Goal: Task Accomplishment & Management: Manage account settings

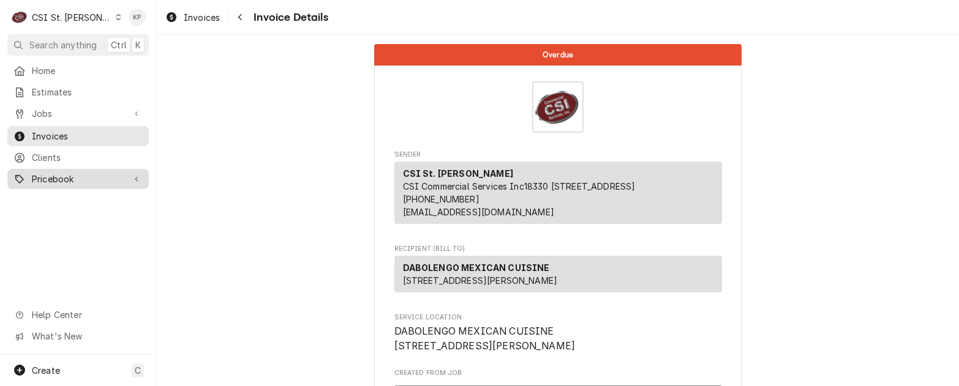
scroll to position [2911, 0]
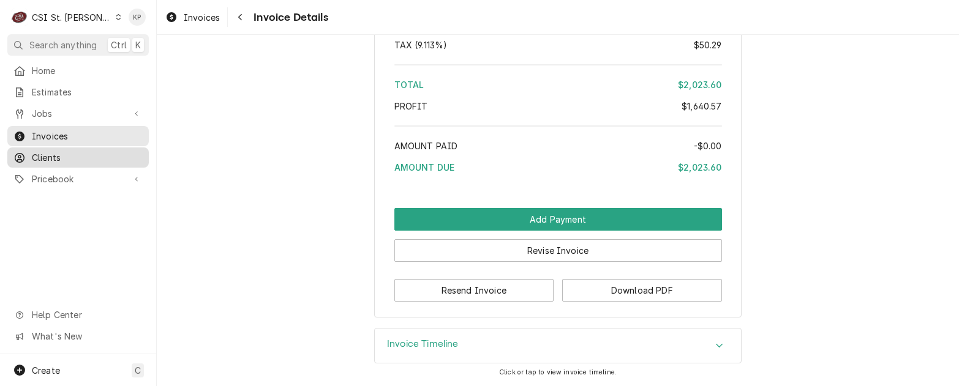
click at [53, 157] on span "Clients" at bounding box center [87, 157] width 111 height 13
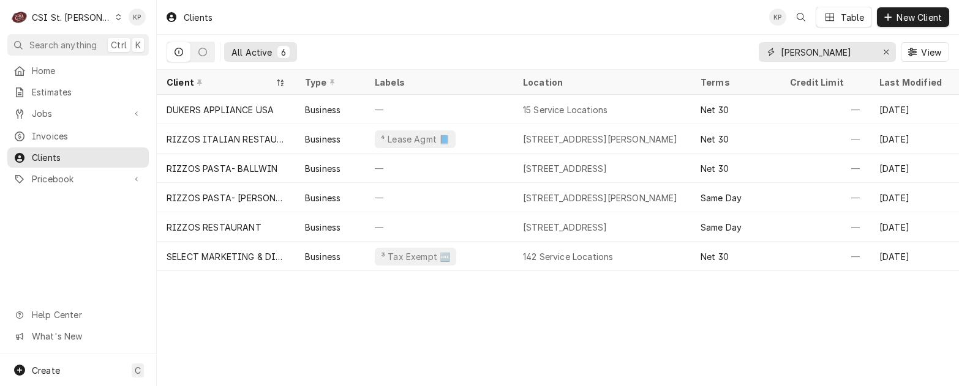
drag, startPoint x: 889, startPoint y: 52, endPoint x: 845, endPoint y: 56, distance: 44.3
click at [885, 51] on div "Erase input" at bounding box center [886, 52] width 12 height 12
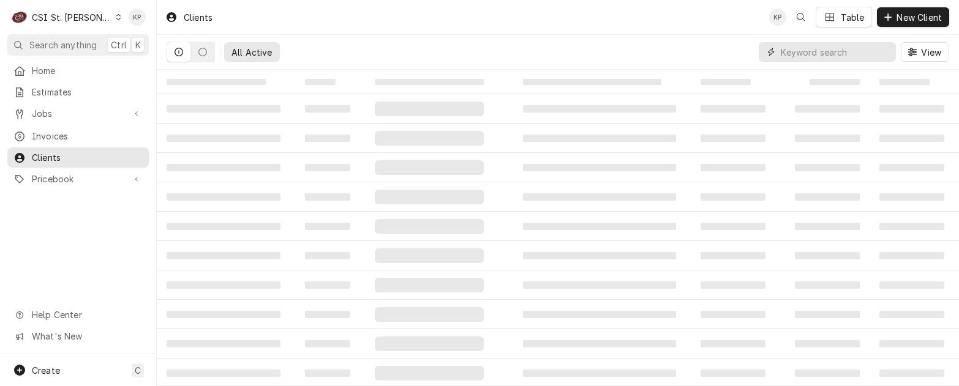
click at [840, 55] on input "Dynamic Content Wrapper" at bounding box center [834, 52] width 109 height 20
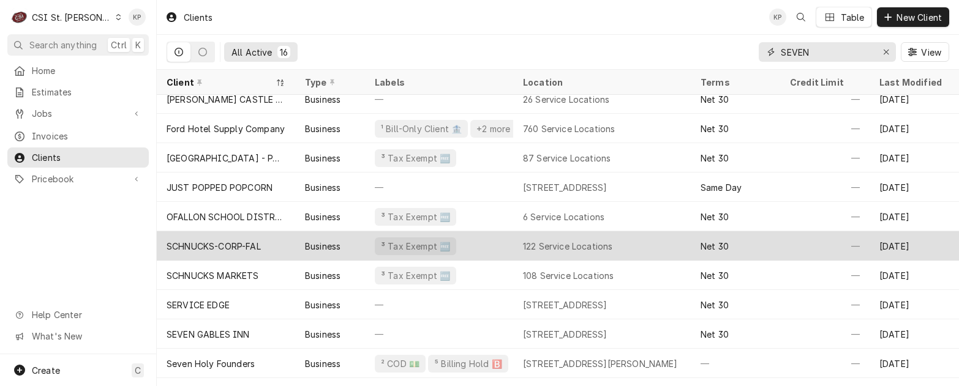
scroll to position [61, 0]
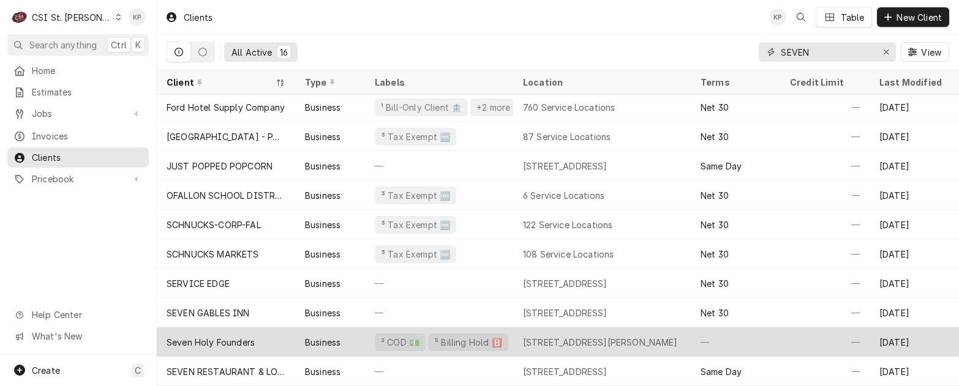
type input "SEVEN"
click at [240, 342] on div "Seven Holy Founders" at bounding box center [211, 342] width 88 height 13
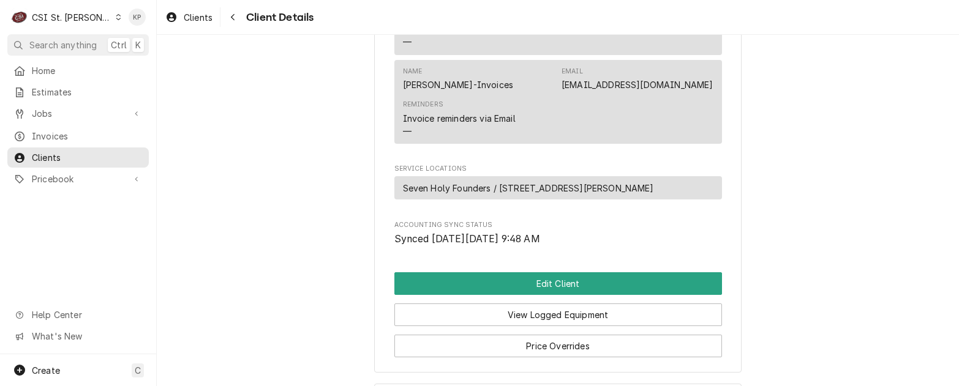
scroll to position [612, 0]
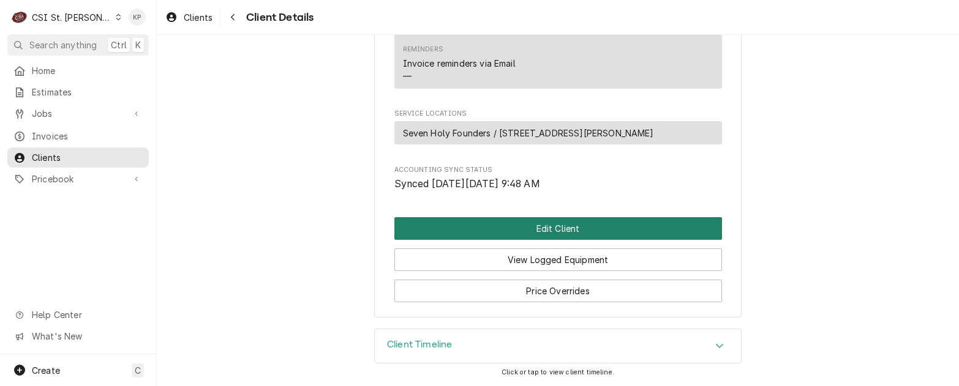
click at [477, 240] on button "Edit Client" at bounding box center [557, 228] width 327 height 23
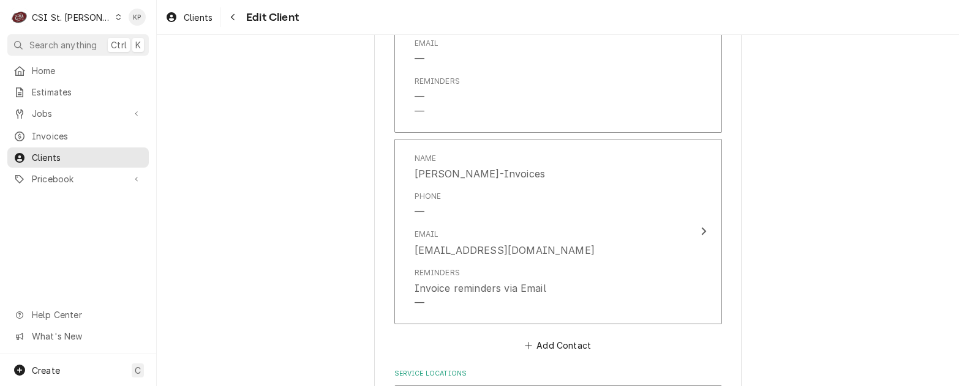
scroll to position [1079, 0]
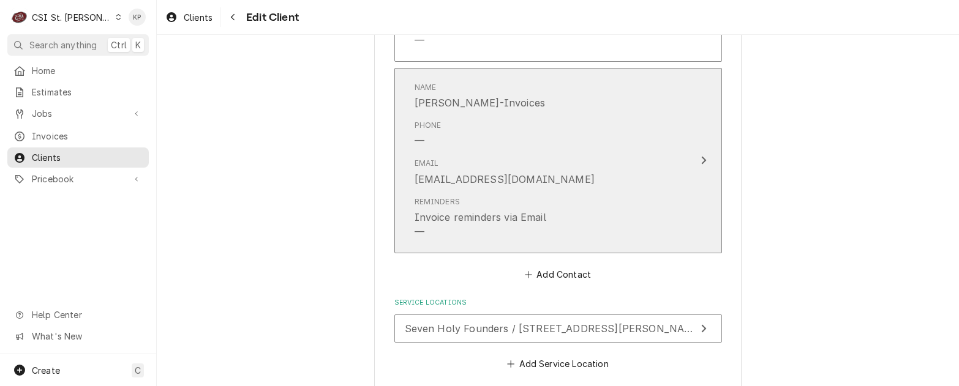
click at [700, 160] on icon "Update Contact" at bounding box center [703, 160] width 6 height 10
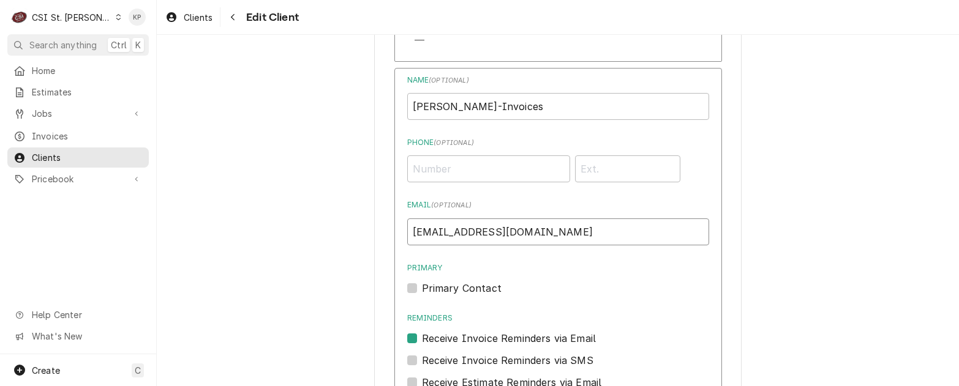
drag, startPoint x: 563, startPoint y: 231, endPoint x: 411, endPoint y: 235, distance: 151.9
click at [422, 234] on input "kjanorski@foundersaffton.org" at bounding box center [558, 232] width 302 height 27
type input "k"
paste input "KJAWORSKI@FOUNDERSAFFTON.ORG"
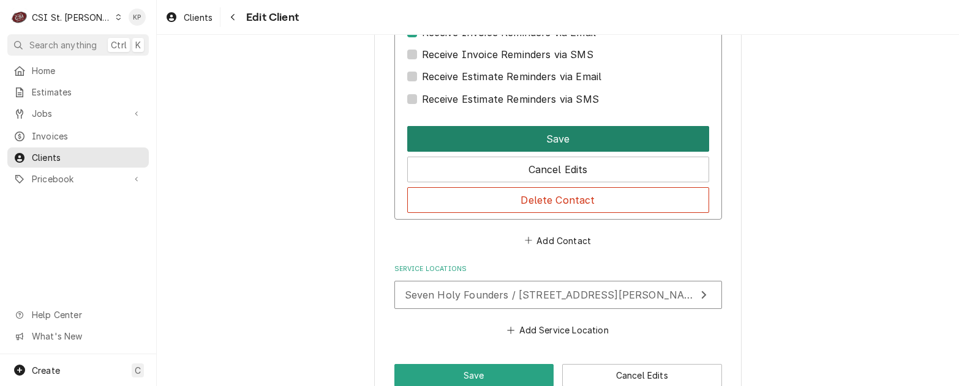
type input "KJAWORSKI@FOUNDERSAFFTON.ORG"
click at [564, 143] on button "Save" at bounding box center [558, 139] width 302 height 26
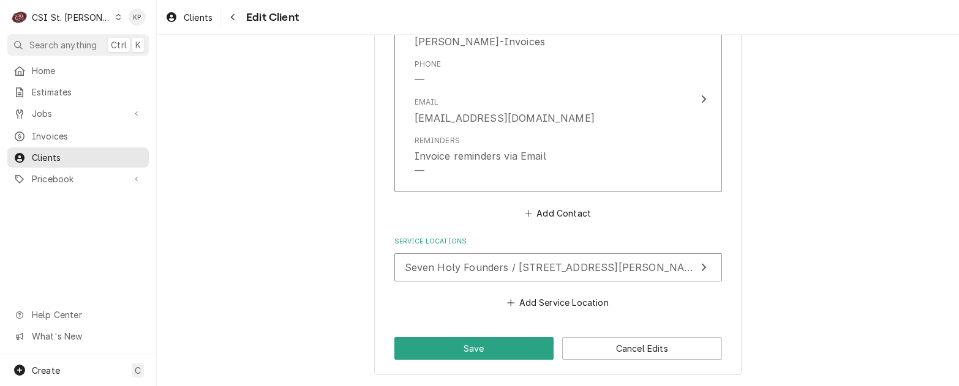
scroll to position [1140, 0]
click at [485, 345] on button "Save" at bounding box center [474, 348] width 160 height 23
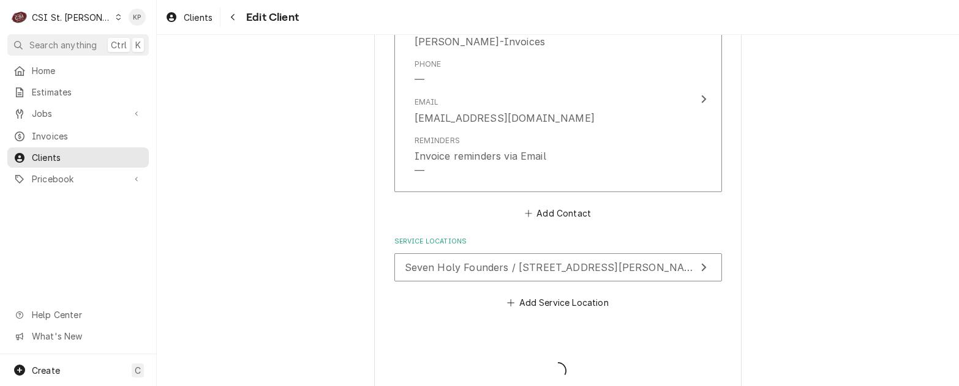
type textarea "x"
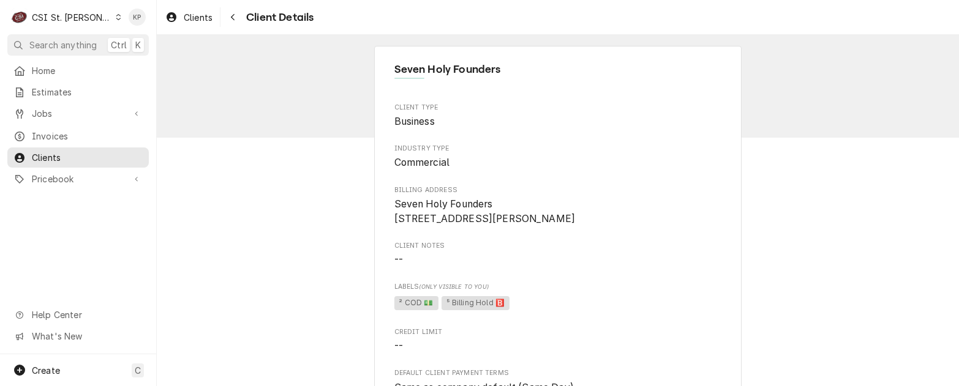
click at [589, 201] on span "Seven Holy Founders 6741 S Rock Hill Rd Affton, MO 63123" at bounding box center [557, 211] width 327 height 29
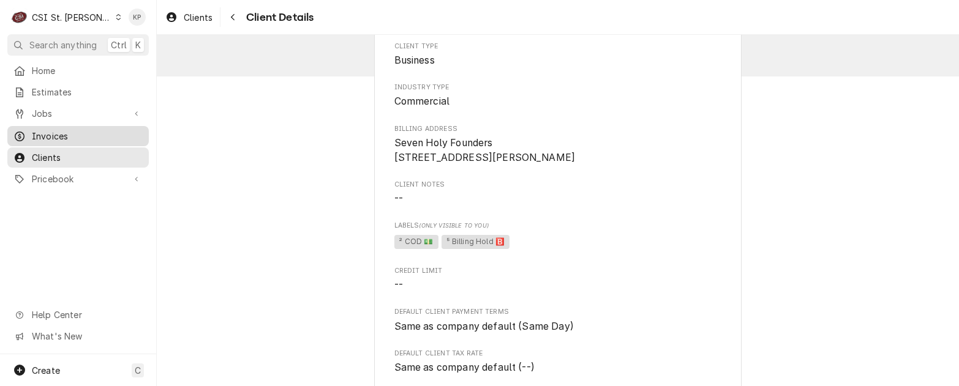
click at [47, 133] on span "Invoices" at bounding box center [87, 136] width 111 height 13
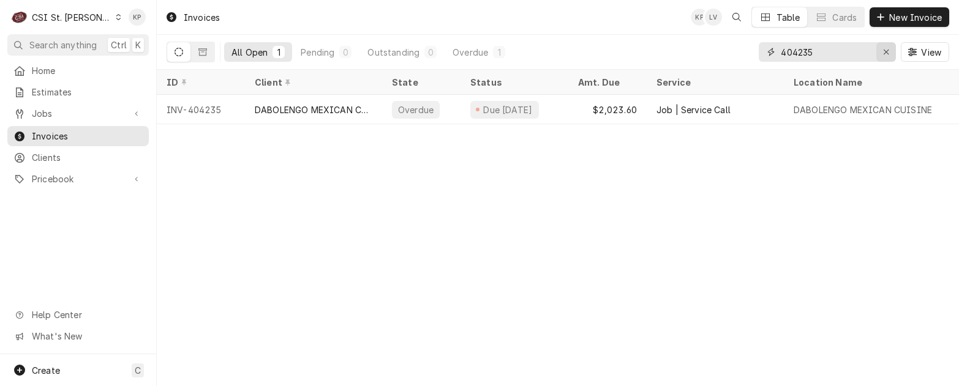
click at [885, 51] on icon "Erase input" at bounding box center [886, 52] width 7 height 9
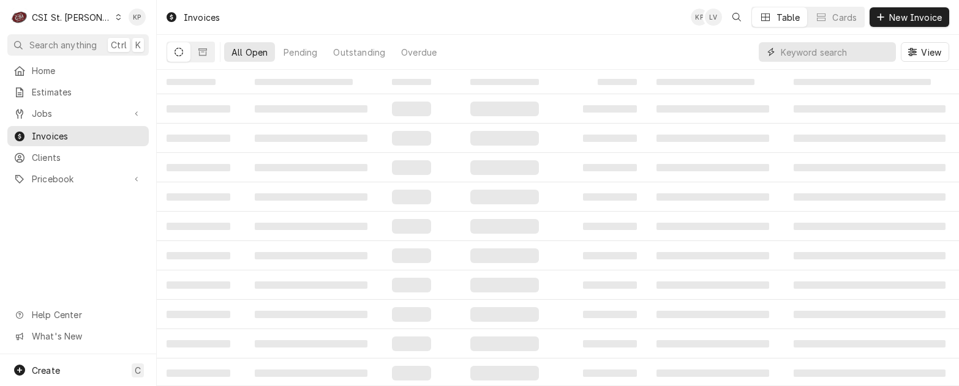
click at [801, 50] on input "Dynamic Content Wrapper" at bounding box center [834, 52] width 109 height 20
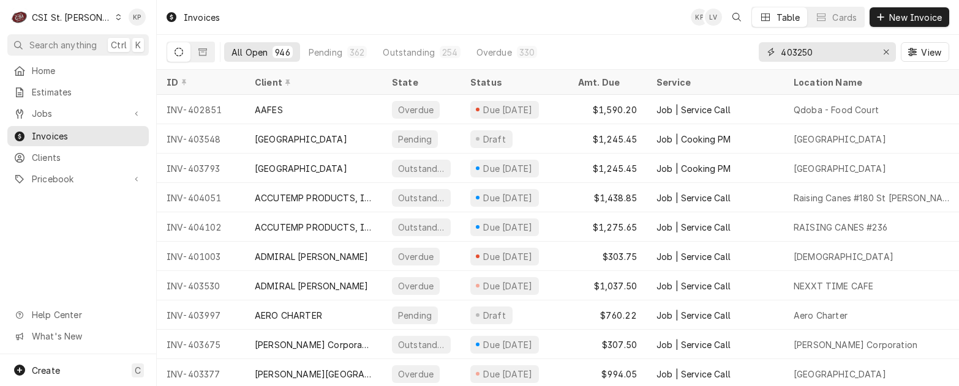
type input "403250"
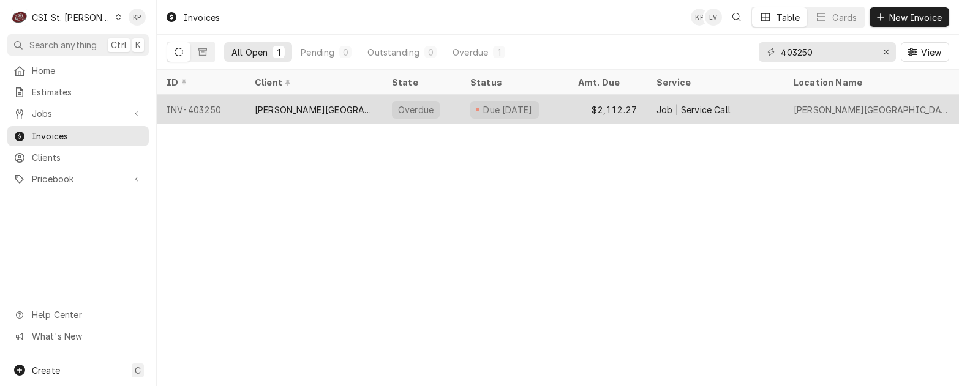
click at [209, 106] on div "INV-403250" at bounding box center [201, 109] width 88 height 29
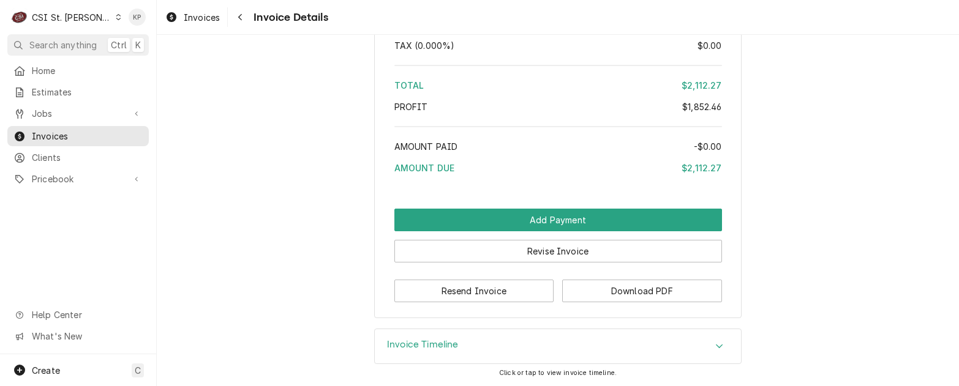
scroll to position [3001, 0]
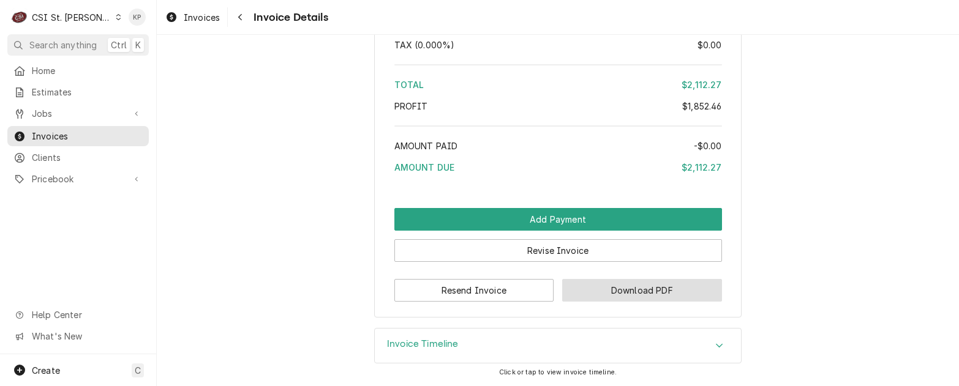
click at [579, 286] on button "Download PDF" at bounding box center [642, 290] width 160 height 23
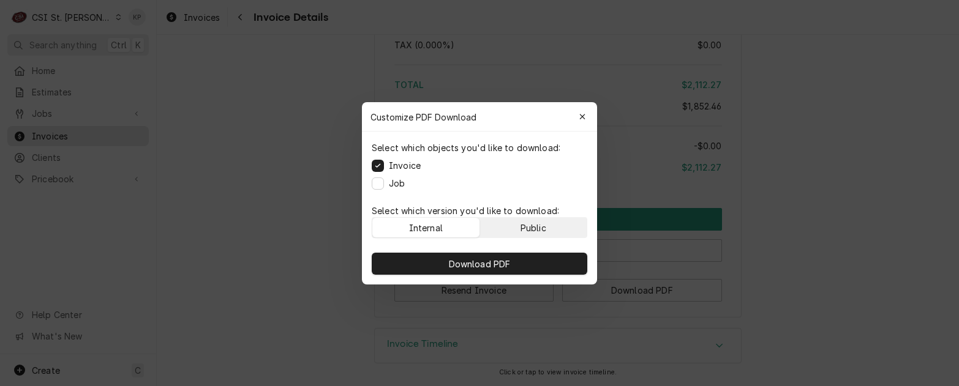
click at [565, 234] on button "Public" at bounding box center [533, 228] width 107 height 20
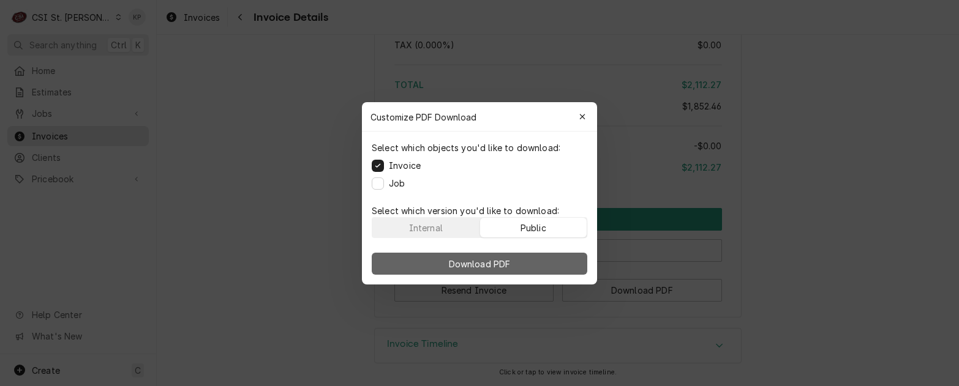
click at [566, 263] on button "Download PDF" at bounding box center [479, 264] width 215 height 22
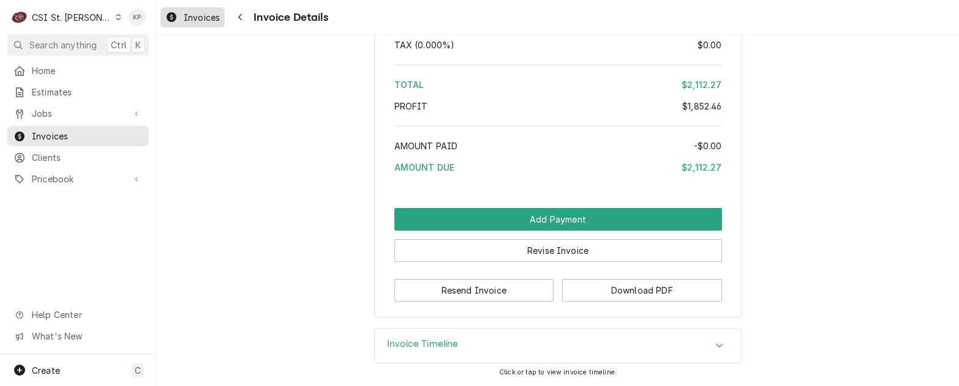
click at [200, 20] on span "Invoices" at bounding box center [202, 17] width 36 height 13
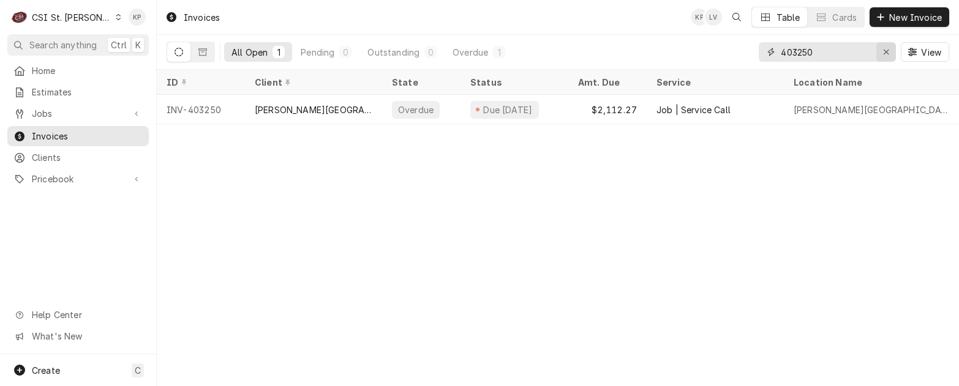
click at [881, 50] on div "Erase input" at bounding box center [886, 52] width 12 height 12
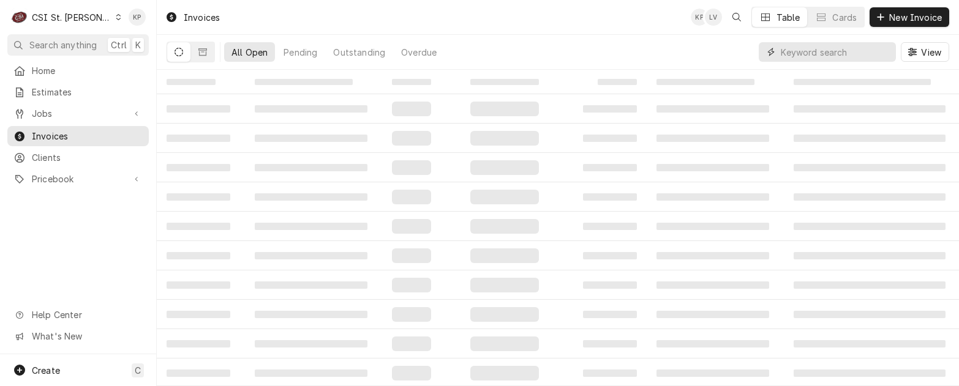
click at [836, 51] on input "Dynamic Content Wrapper" at bounding box center [834, 52] width 109 height 20
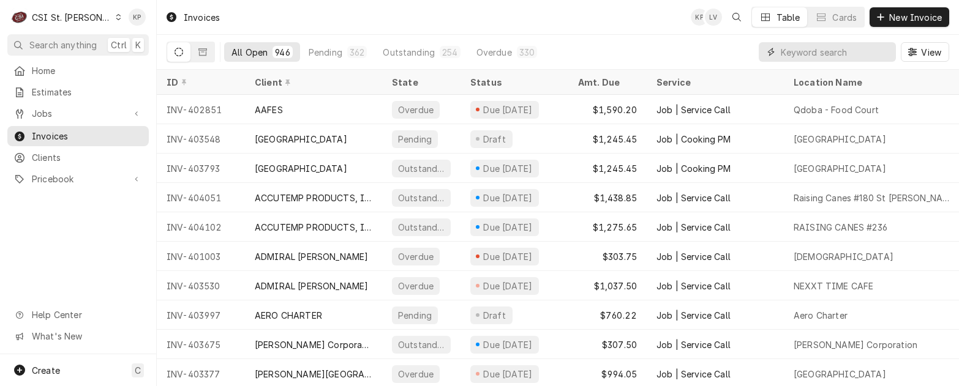
click at [793, 57] on input "Dynamic Content Wrapper" at bounding box center [834, 52] width 109 height 20
type input "403523"
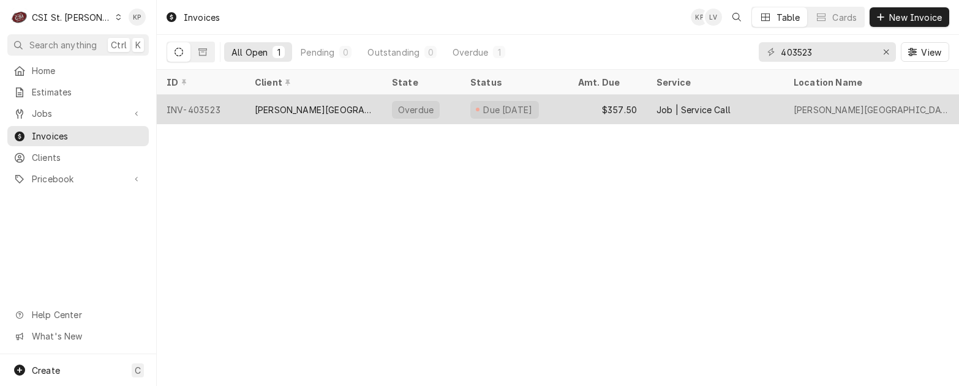
click at [298, 106] on div "[PERSON_NAME][GEOGRAPHIC_DATA]" at bounding box center [314, 109] width 118 height 13
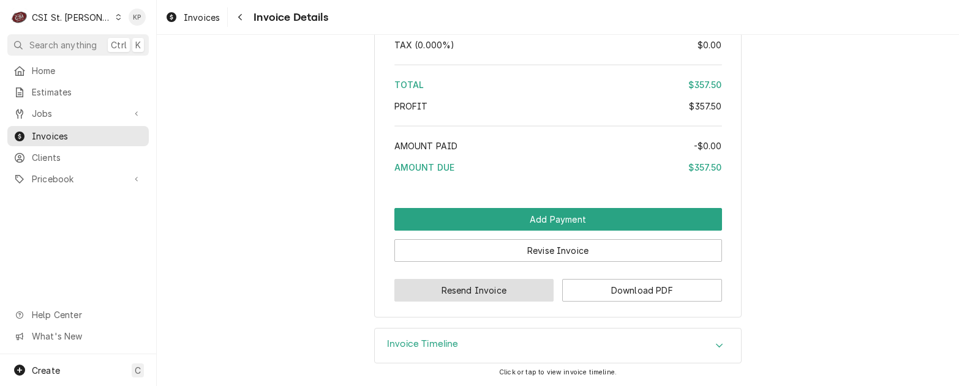
scroll to position [1963, 0]
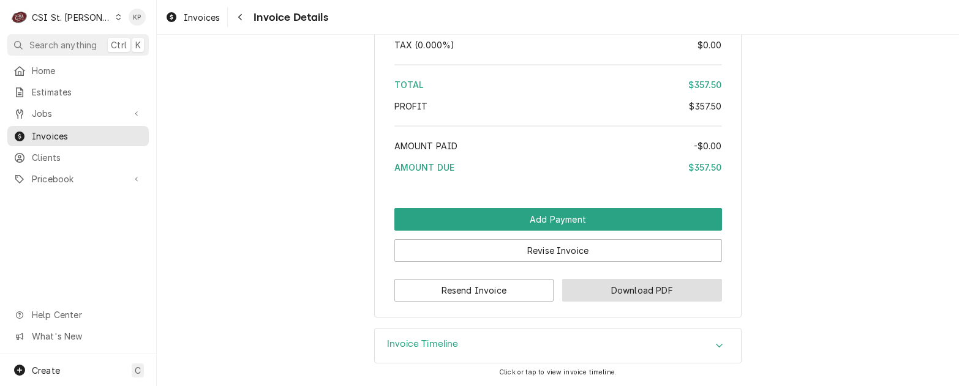
click at [584, 288] on button "Download PDF" at bounding box center [642, 290] width 160 height 23
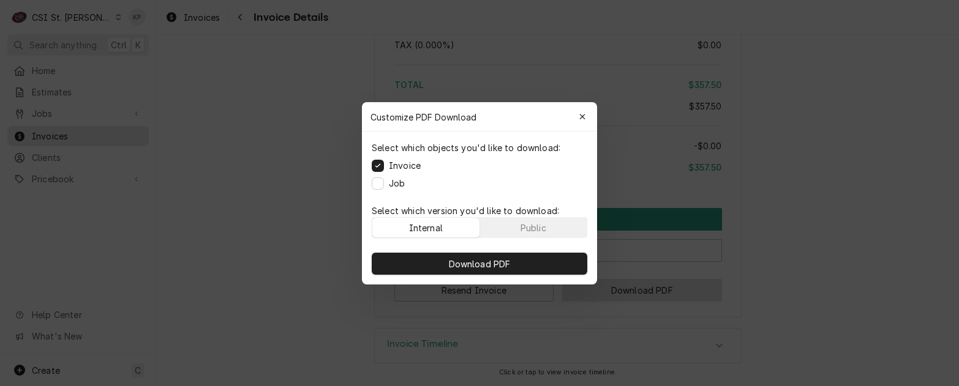
click at [582, 286] on div at bounding box center [479, 193] width 959 height 386
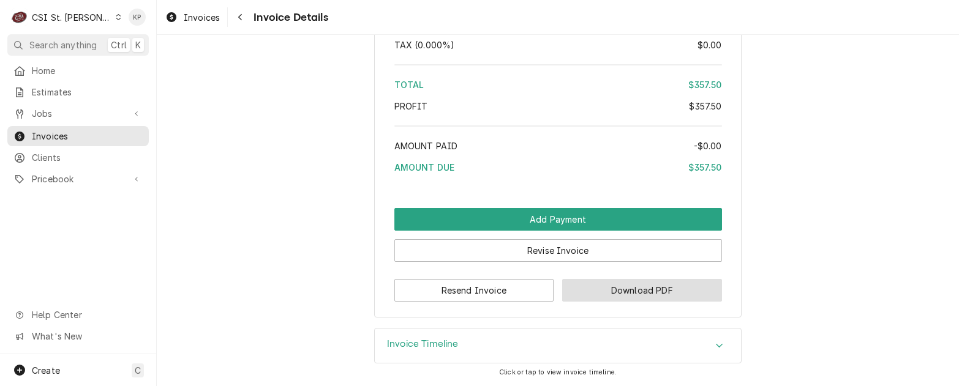
click at [605, 298] on button "Download PDF" at bounding box center [642, 290] width 160 height 23
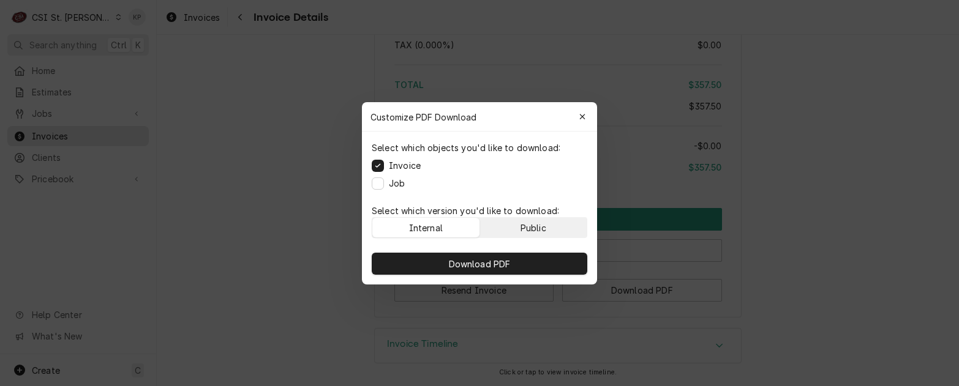
click at [545, 222] on div "Public" at bounding box center [533, 227] width 26 height 13
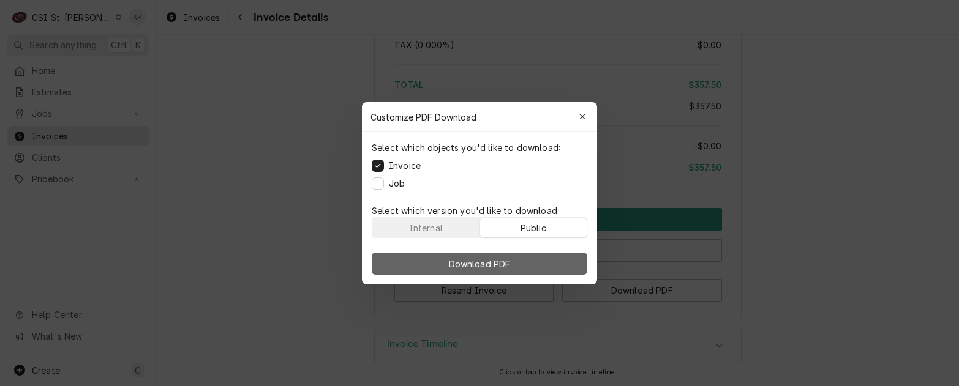
click at [556, 262] on button "Download PDF" at bounding box center [479, 264] width 215 height 22
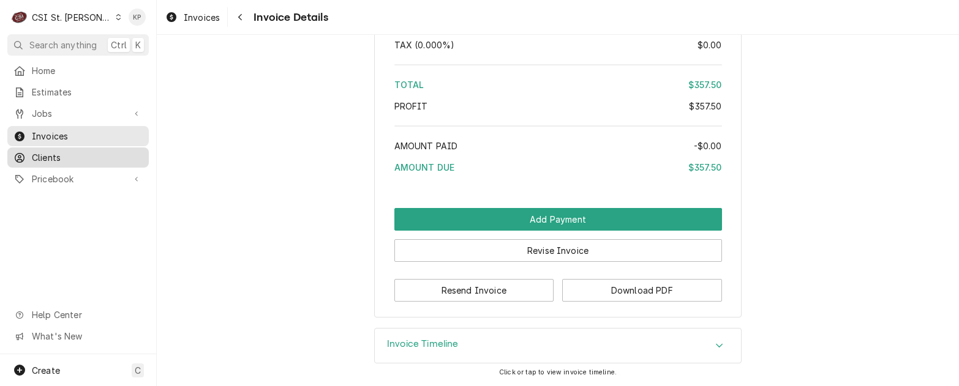
click at [41, 155] on span "Clients" at bounding box center [87, 157] width 111 height 13
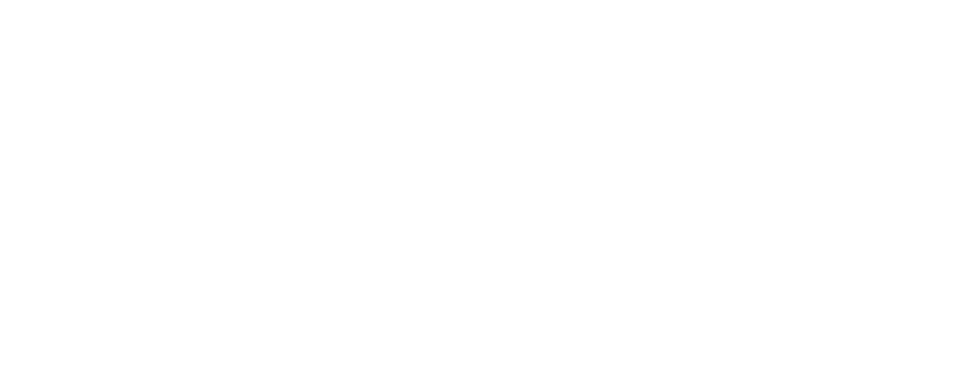
click at [91, 17] on div "Dynamic Content Wrapper" at bounding box center [479, 193] width 959 height 386
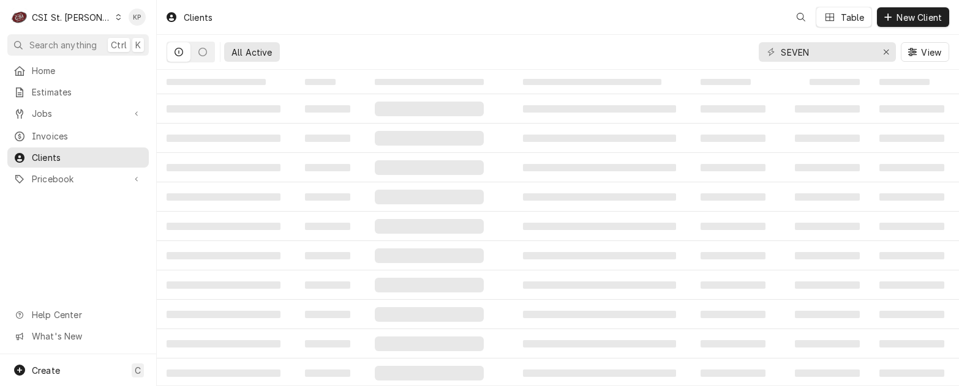
click at [91, 19] on div "C CSI St. Louis KP Search anything Ctrl K Home Estimates Jobs Jobs Job Series I…" at bounding box center [479, 193] width 959 height 386
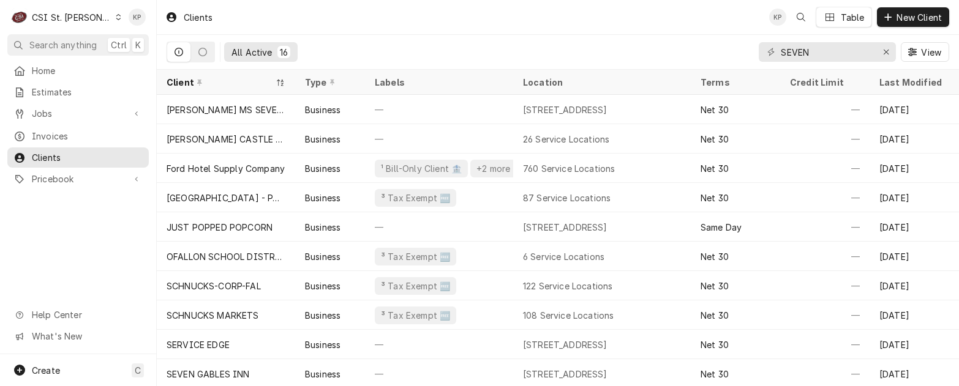
click at [116, 18] on icon "Dynamic Content Wrapper" at bounding box center [119, 17] width 6 height 6
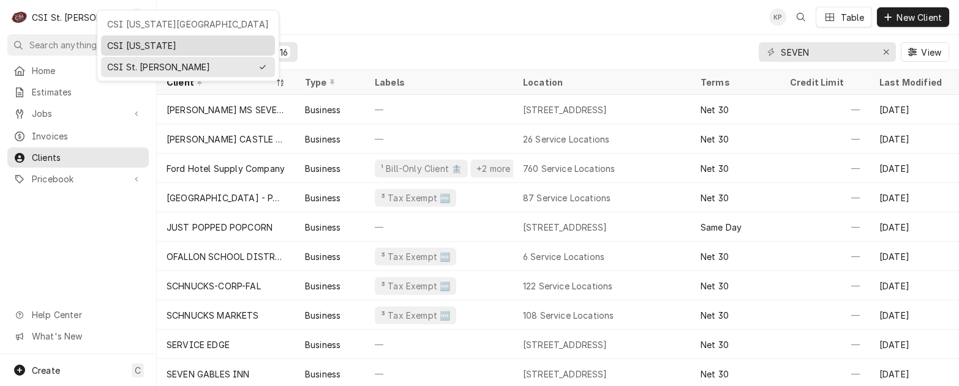
click at [143, 45] on div "CSI Kentucky" at bounding box center [188, 45] width 162 height 13
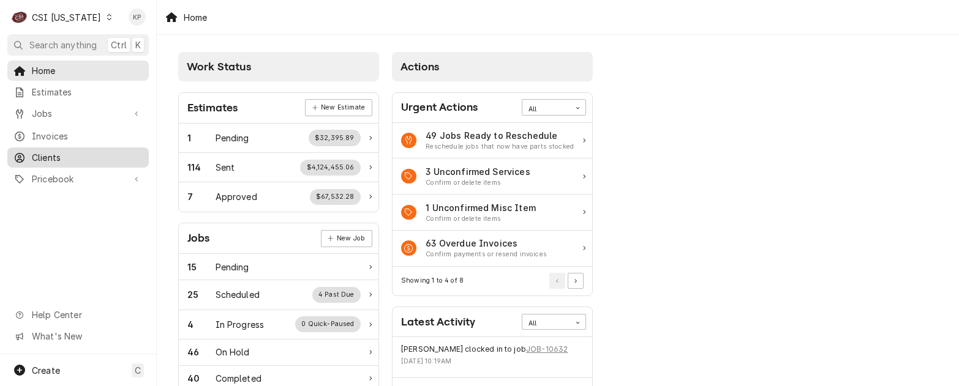
click at [42, 151] on span "Clients" at bounding box center [87, 157] width 111 height 13
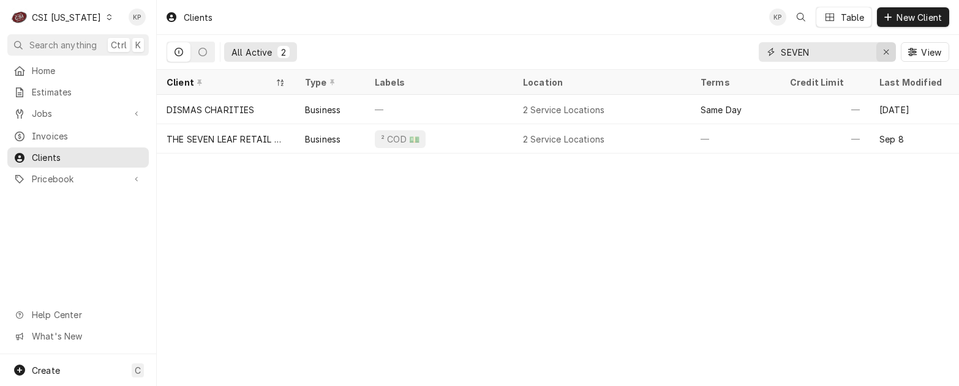
click at [885, 49] on icon "Erase input" at bounding box center [886, 52] width 7 height 9
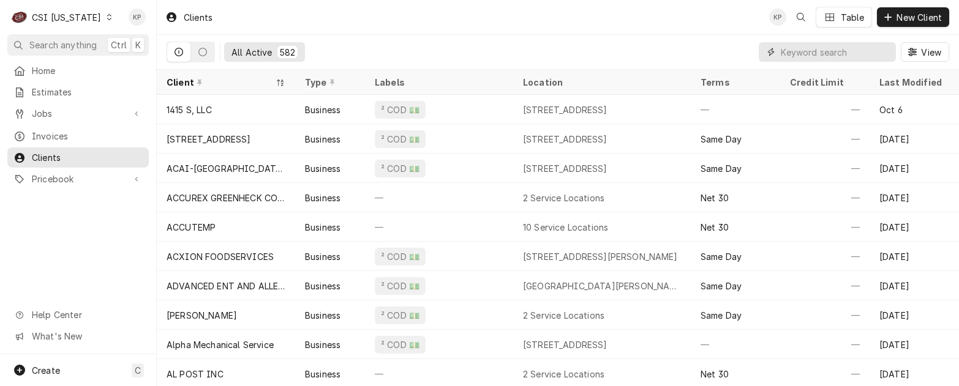
paste input "Elizabethtown Community & Technical Colle"
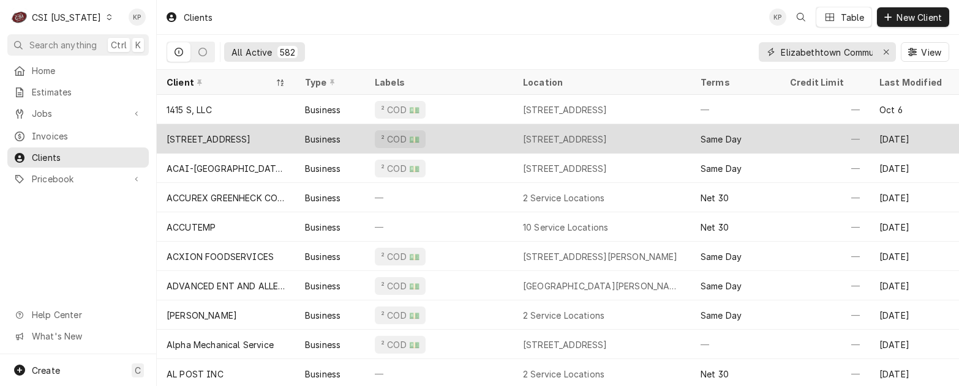
scroll to position [0, 93]
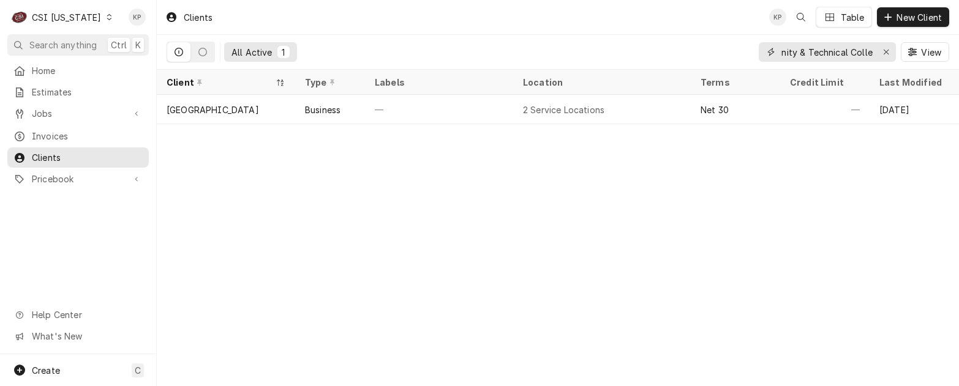
type input "Elizabethtown Community & Technical Colle"
drag, startPoint x: 850, startPoint y: 51, endPoint x: 869, endPoint y: 50, distance: 19.0
click at [869, 50] on input "Elizabethtown Community & Technical Colle" at bounding box center [826, 52] width 92 height 20
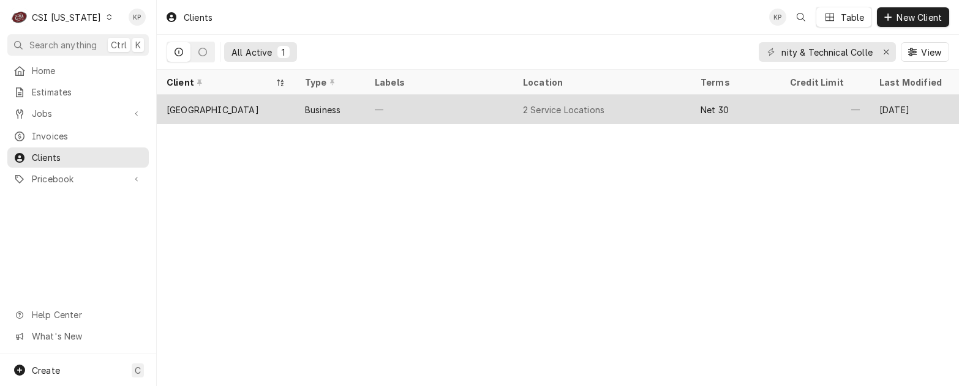
click at [245, 110] on div "[GEOGRAPHIC_DATA]" at bounding box center [213, 109] width 92 height 13
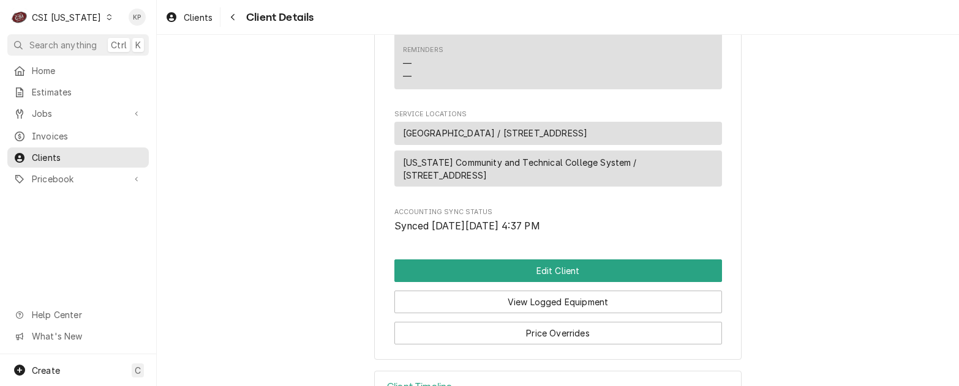
scroll to position [520, 0]
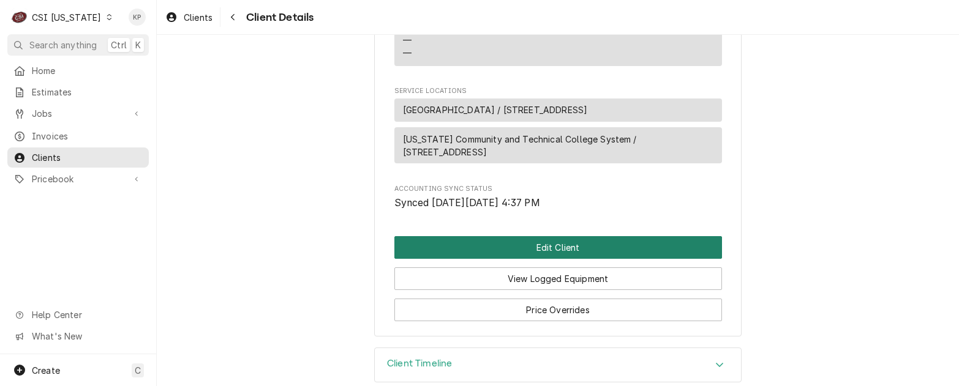
click at [444, 236] on button "Edit Client" at bounding box center [557, 247] width 327 height 23
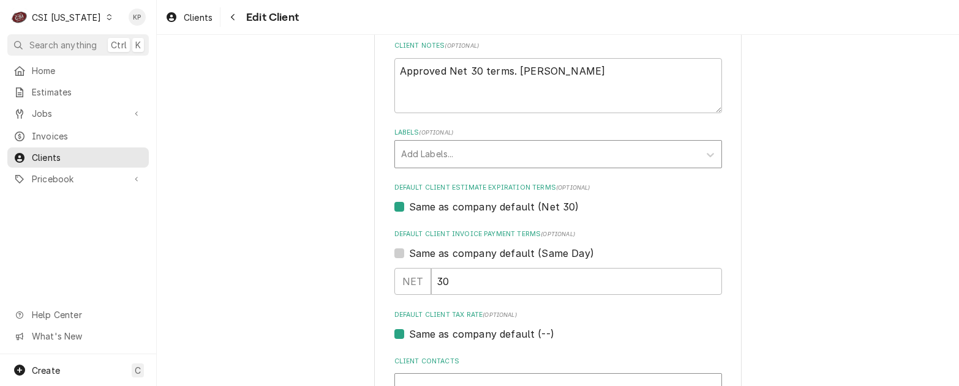
scroll to position [612, 0]
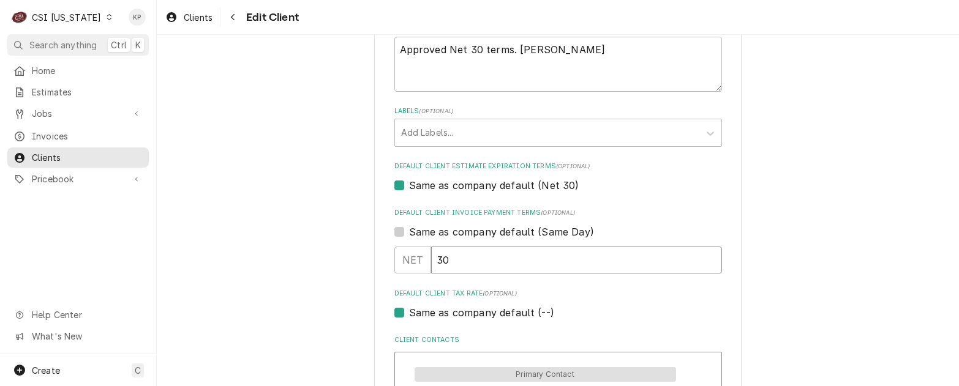
click at [455, 264] on input "30" at bounding box center [576, 260] width 291 height 27
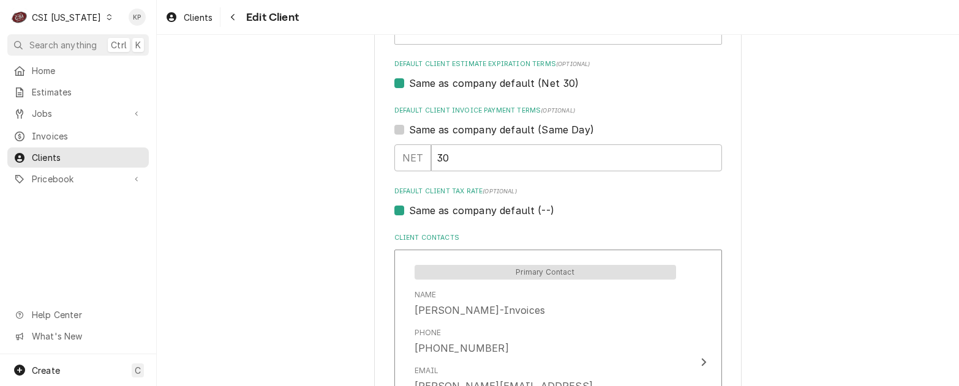
scroll to position [735, 0]
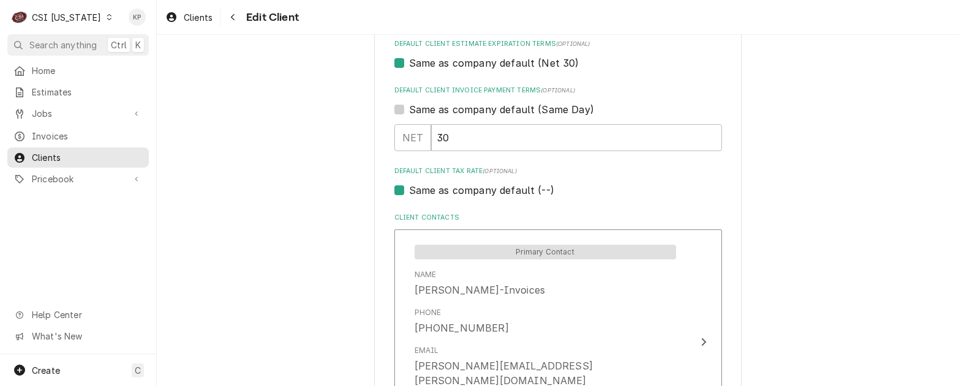
click at [409, 192] on label "Same as company default (--)" at bounding box center [481, 190] width 145 height 15
click at [409, 192] on input "Same as company default (--)" at bounding box center [572, 196] width 327 height 27
checkbox input "false"
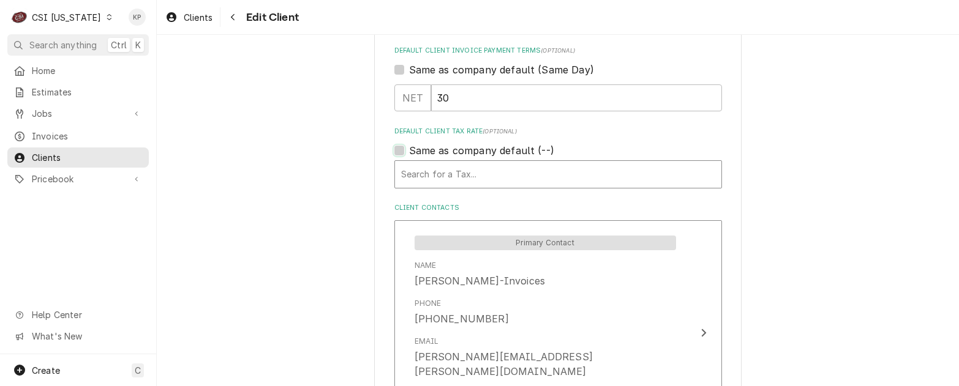
scroll to position [796, 0]
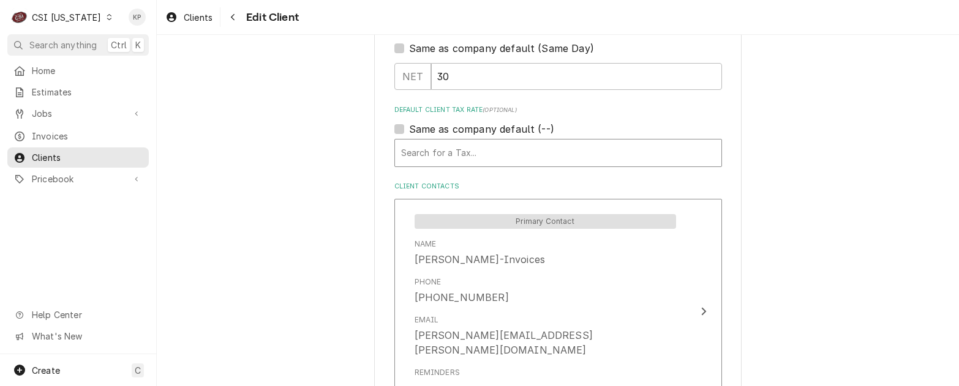
click at [574, 158] on div "Default Client Tax Rate" at bounding box center [558, 153] width 314 height 22
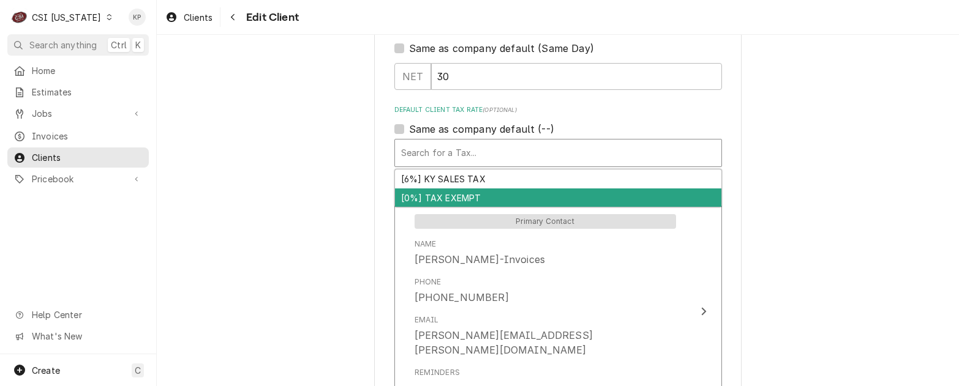
click at [466, 196] on div "[0%] TAX EXEMPT" at bounding box center [558, 198] width 326 height 19
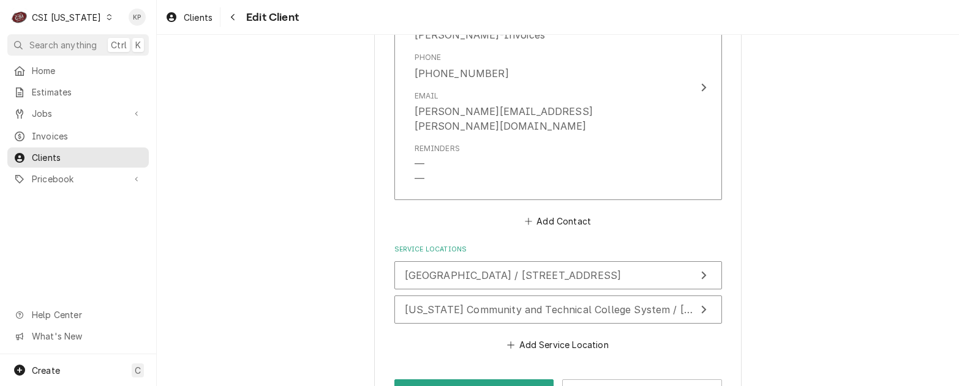
scroll to position [1068, 0]
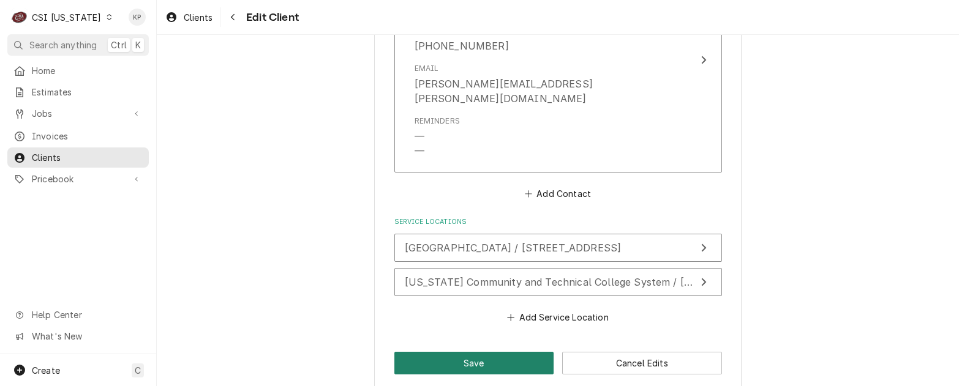
click at [466, 352] on button "Save" at bounding box center [474, 363] width 160 height 23
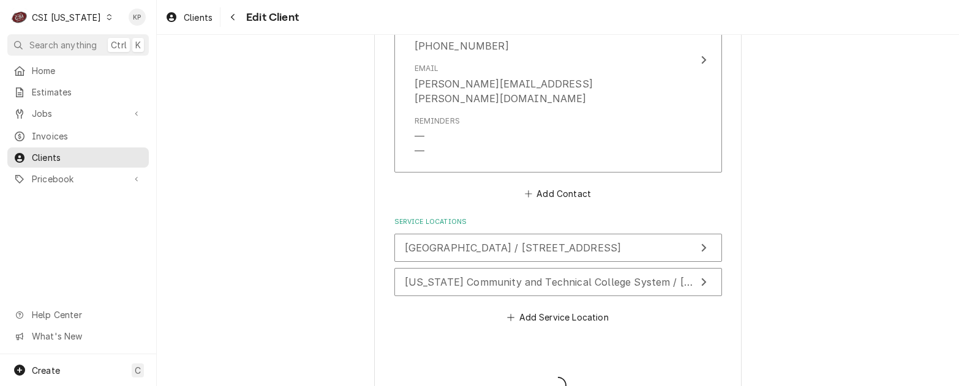
type textarea "x"
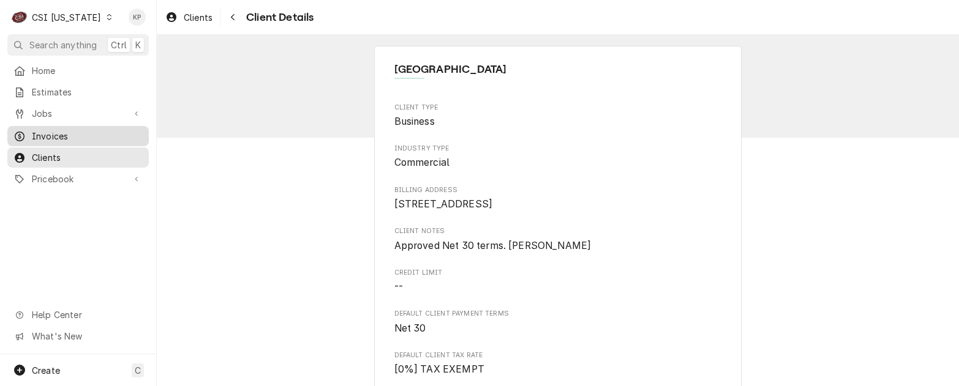
click at [54, 132] on span "Invoices" at bounding box center [87, 136] width 111 height 13
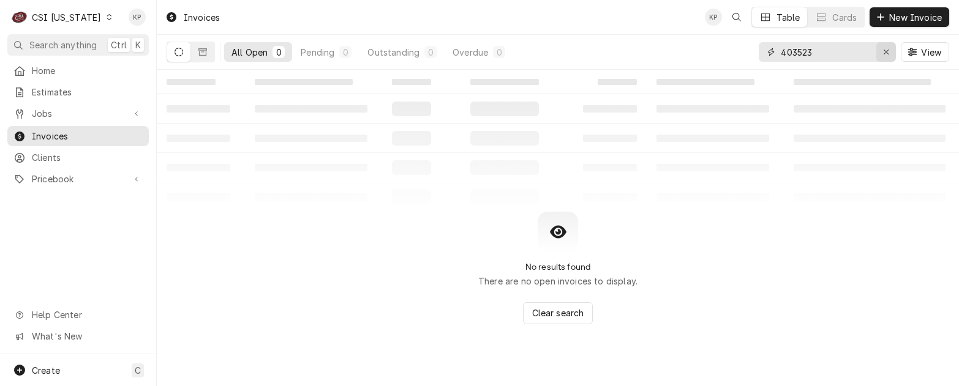
click at [885, 51] on icon "Erase input" at bounding box center [885, 52] width 5 height 5
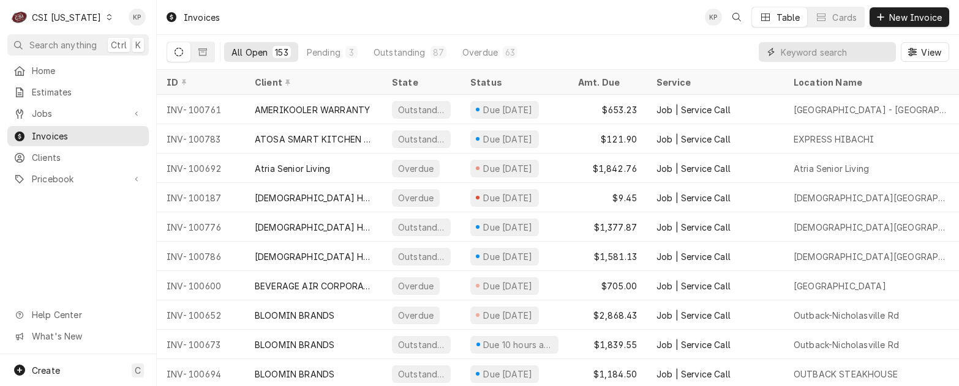
click at [787, 53] on input "Dynamic Content Wrapper" at bounding box center [834, 52] width 109 height 20
type input "100716"
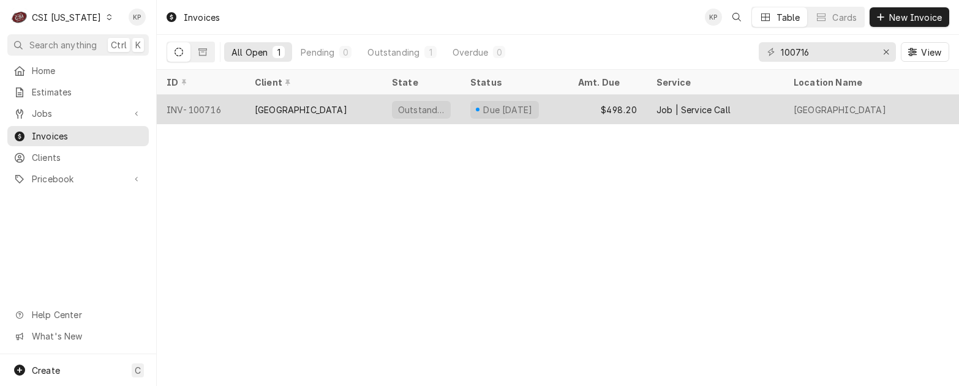
click at [339, 103] on div "[GEOGRAPHIC_DATA]" at bounding box center [301, 109] width 92 height 13
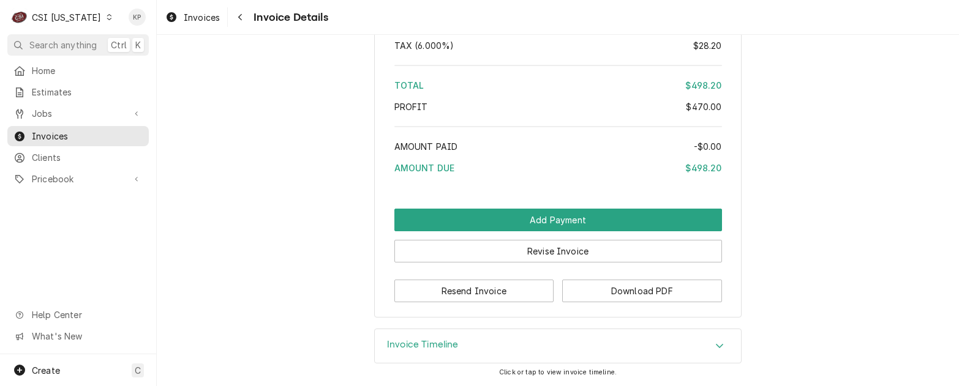
scroll to position [2385, 0]
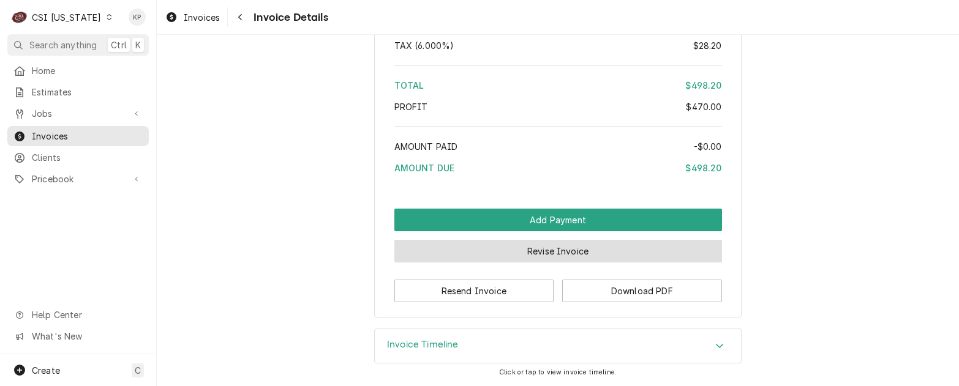
click at [554, 251] on button "Revise Invoice" at bounding box center [557, 251] width 327 height 23
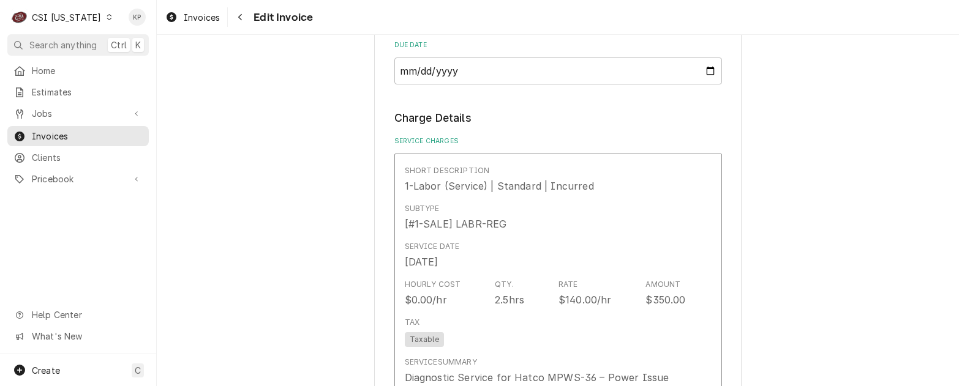
scroll to position [979, 0]
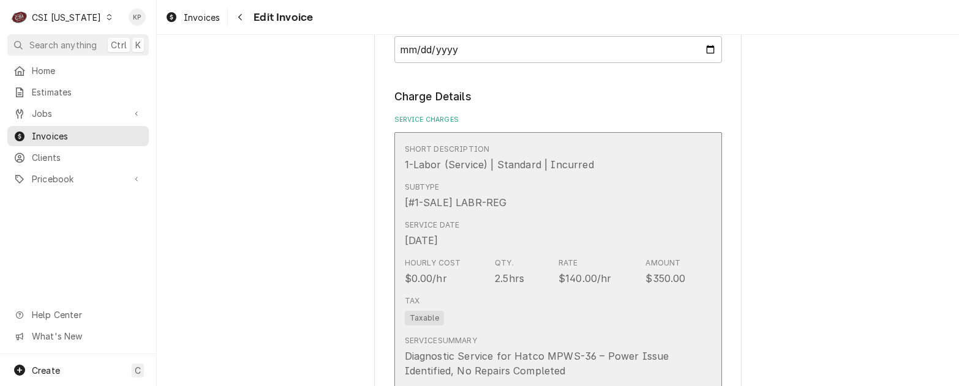
click at [434, 319] on span "Taxable" at bounding box center [424, 318] width 39 height 15
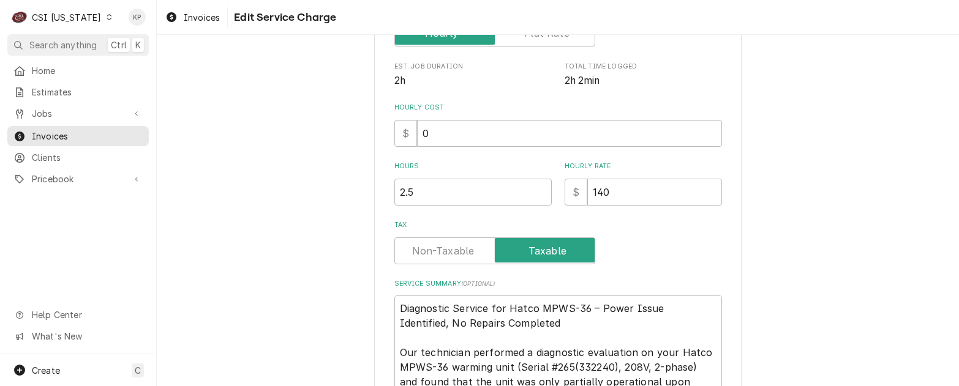
scroll to position [325, 0]
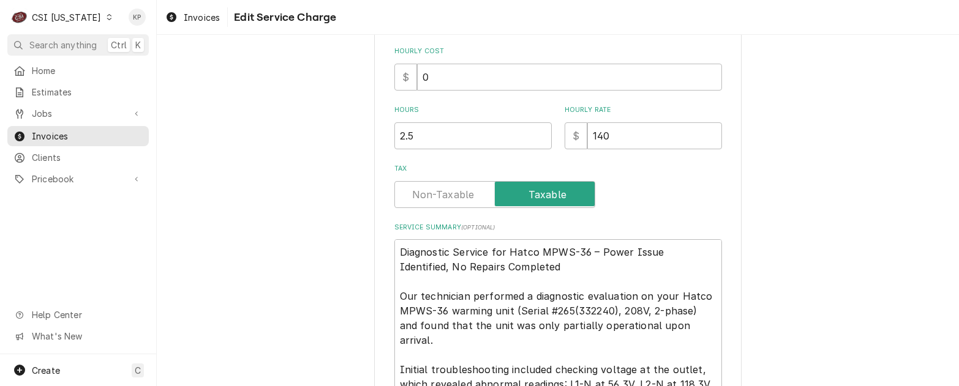
type textarea "x"
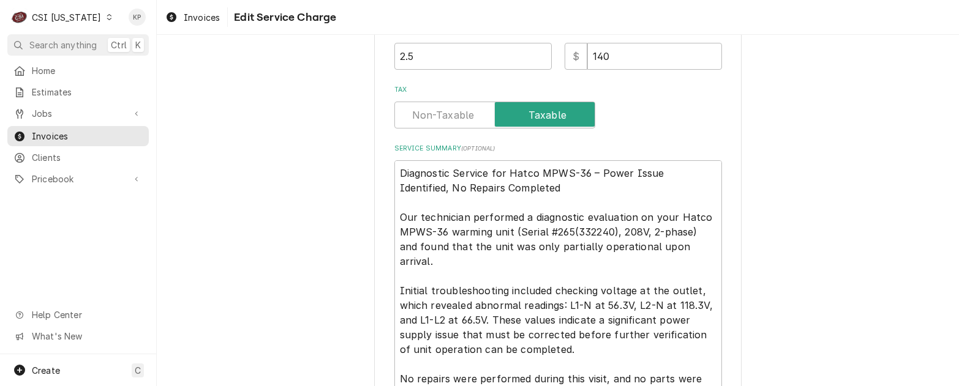
scroll to position [428, 0]
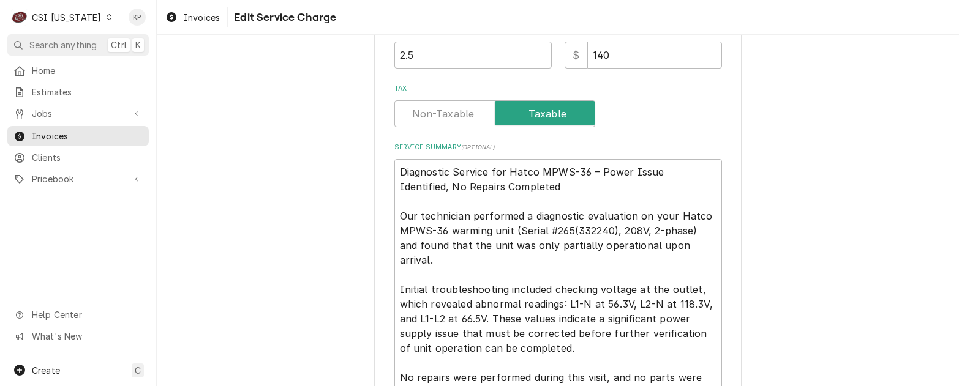
click at [432, 119] on label "Tax" at bounding box center [494, 113] width 201 height 27
click at [432, 119] on input "Tax" at bounding box center [495, 113] width 190 height 27
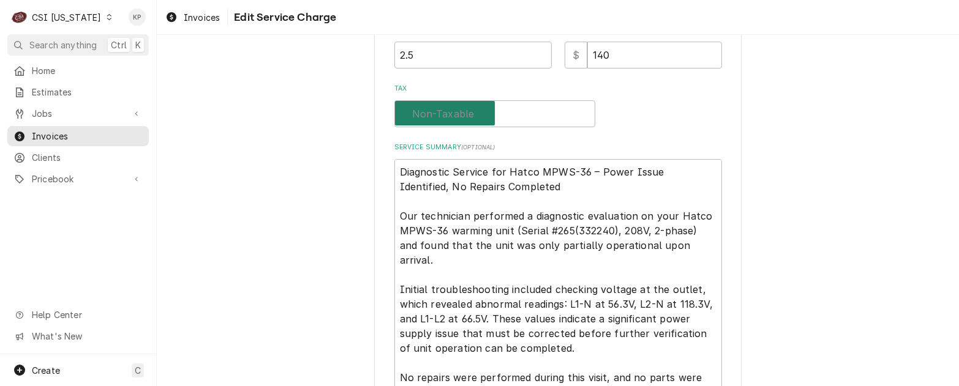
checkbox input "false"
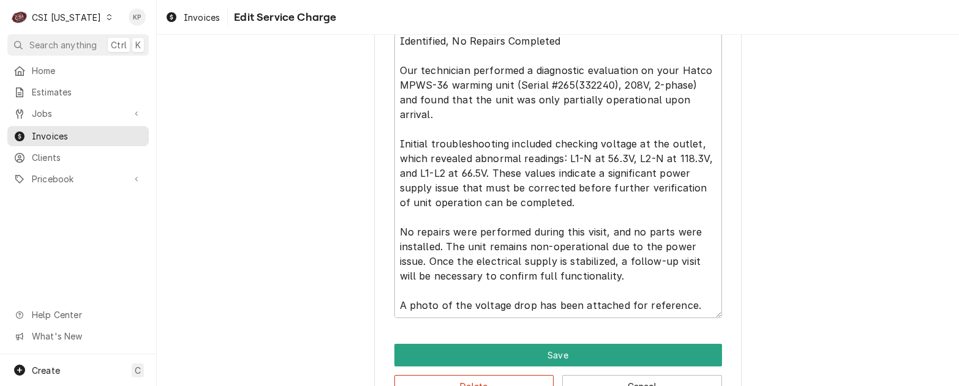
scroll to position [597, 0]
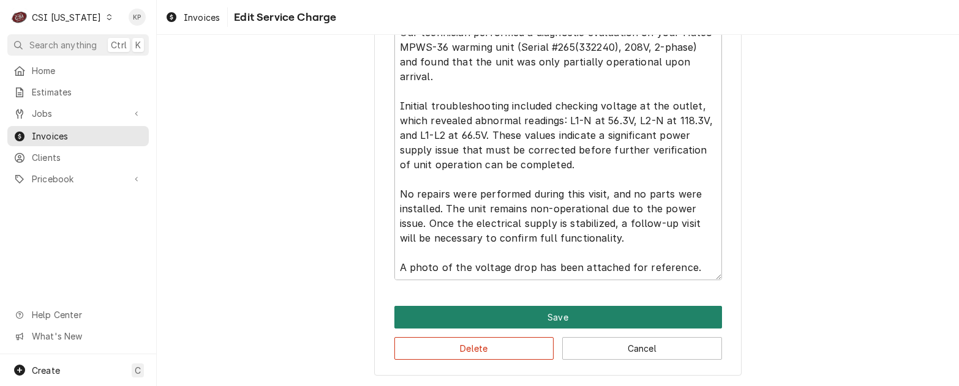
click at [467, 312] on button "Save" at bounding box center [557, 317] width 327 height 23
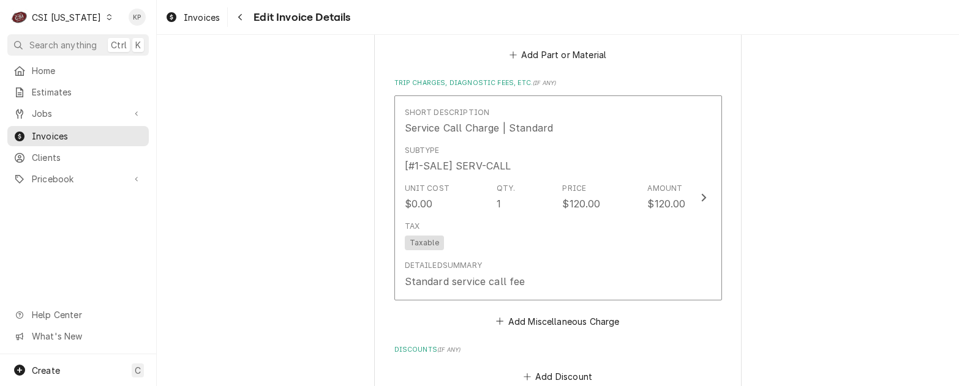
scroll to position [1761, 0]
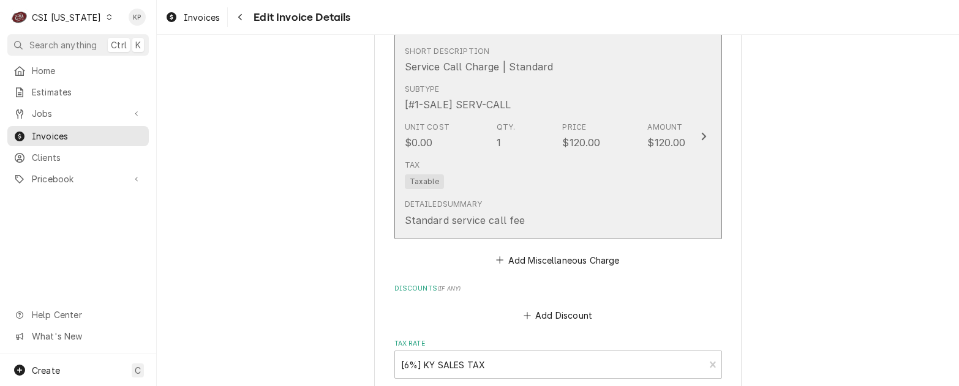
click at [420, 181] on span "Taxable" at bounding box center [424, 181] width 39 height 15
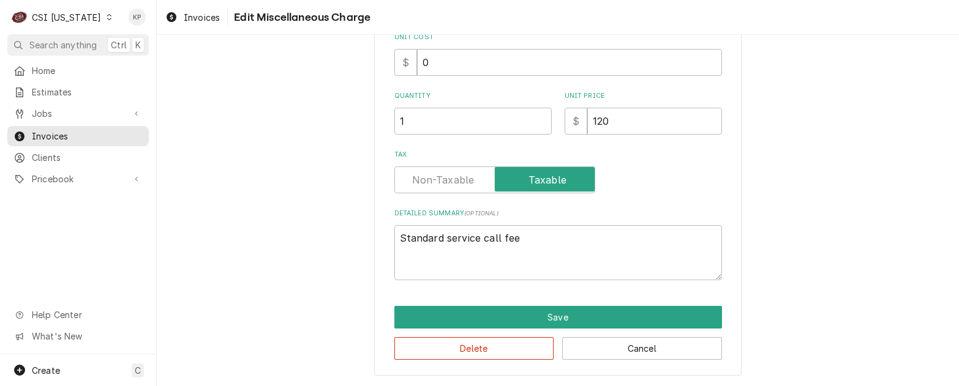
scroll to position [166, 0]
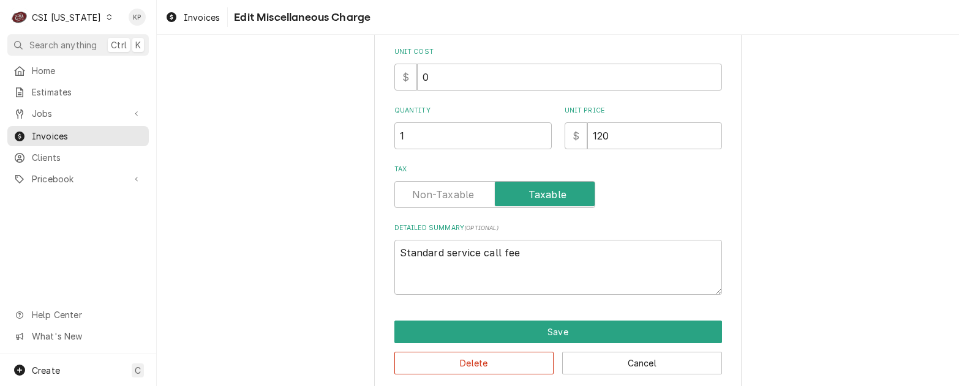
type textarea "x"
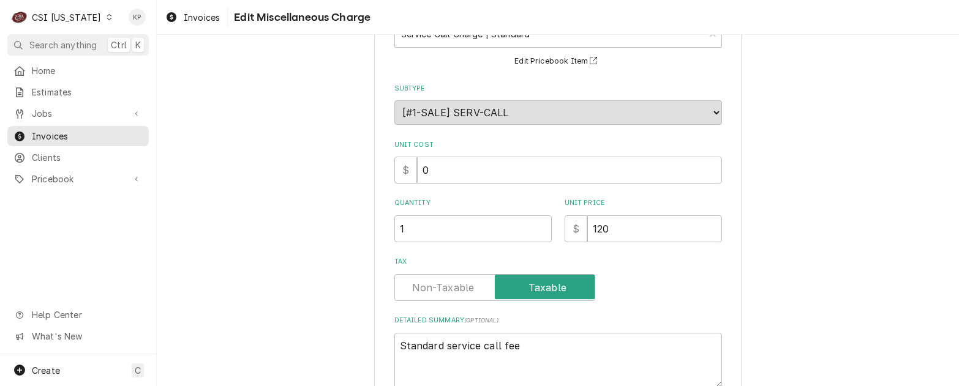
scroll to position [122, 0]
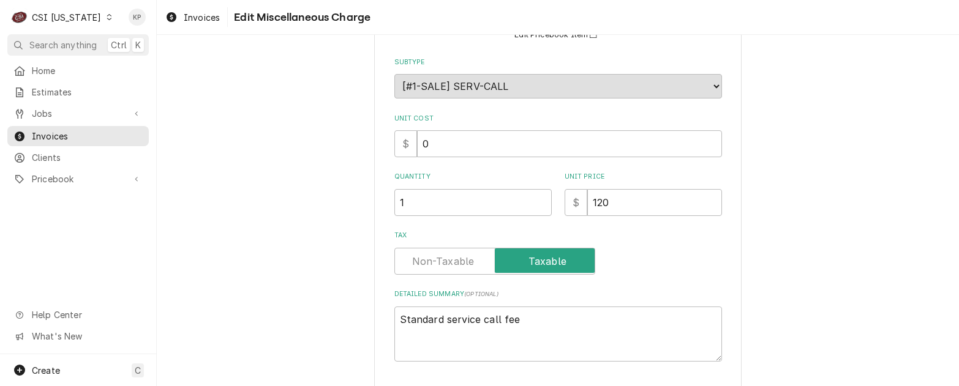
click at [430, 263] on label "Tax" at bounding box center [494, 261] width 201 height 27
click at [430, 263] on input "Tax" at bounding box center [495, 261] width 190 height 27
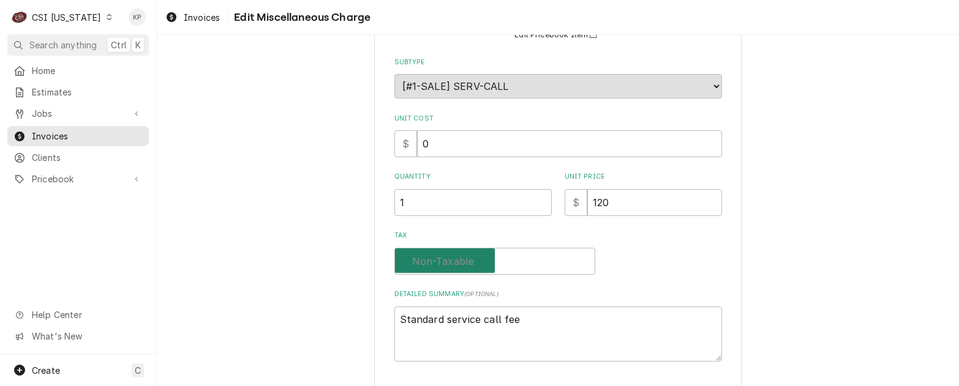
checkbox input "false"
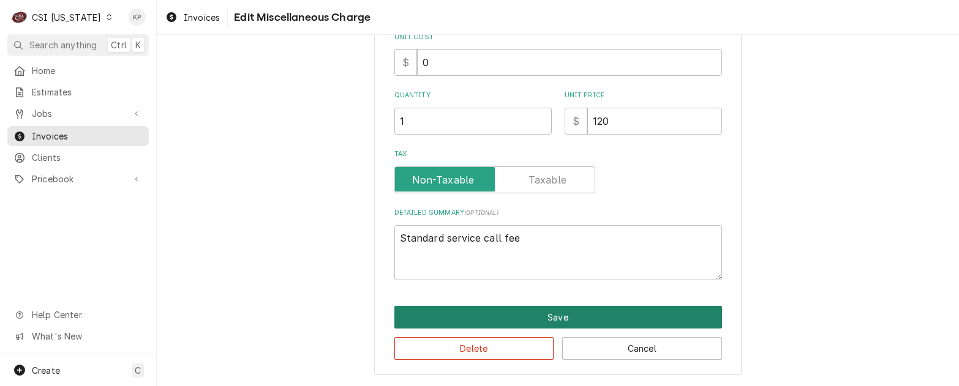
click at [441, 323] on button "Save" at bounding box center [557, 317] width 327 height 23
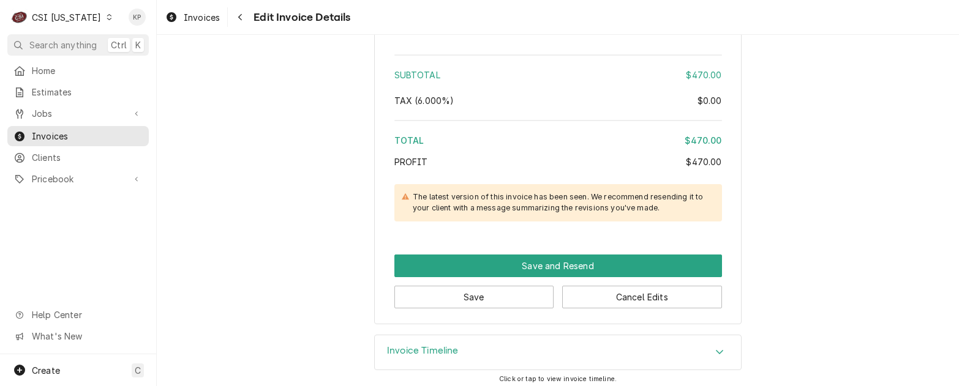
scroll to position [2356, 0]
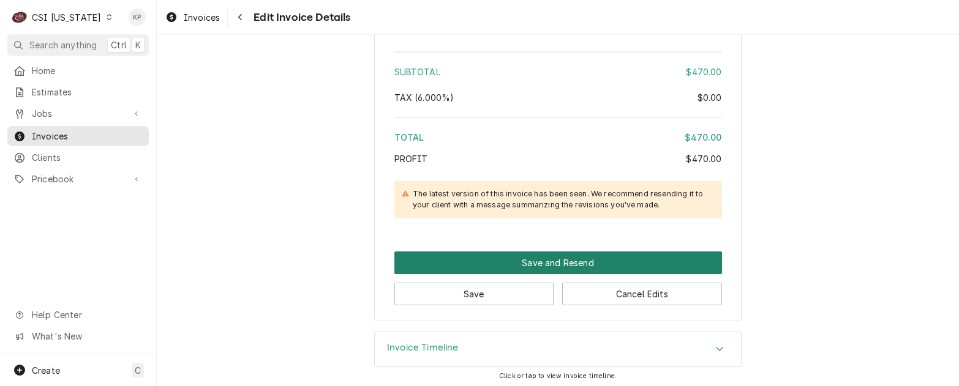
click at [584, 260] on button "Save and Resend" at bounding box center [557, 263] width 327 height 23
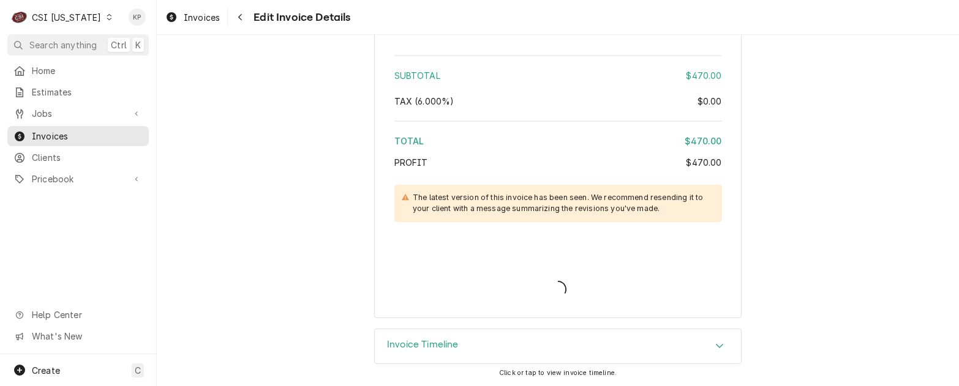
scroll to position [2352, 0]
type textarea "x"
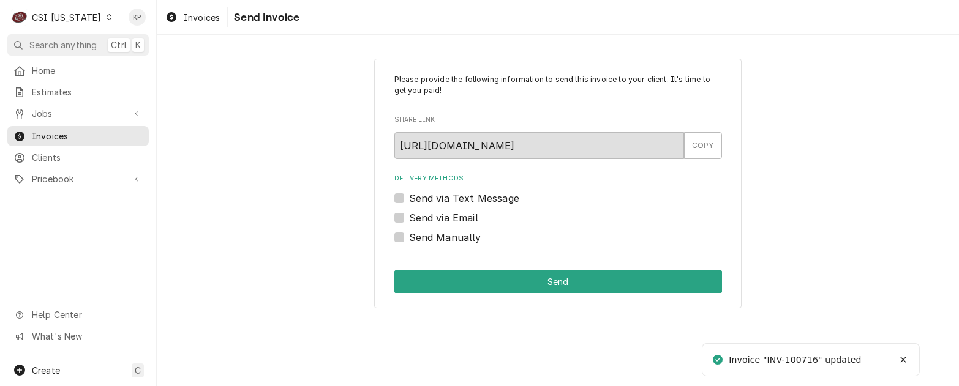
click at [409, 237] on label "Send Manually" at bounding box center [445, 237] width 72 height 15
click at [409, 237] on input "Send Manually" at bounding box center [572, 243] width 327 height 27
checkbox input "true"
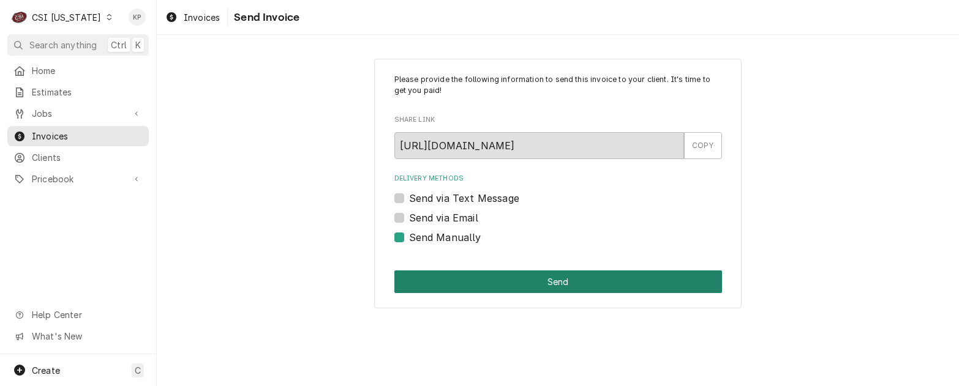
click at [477, 286] on button "Send" at bounding box center [557, 282] width 327 height 23
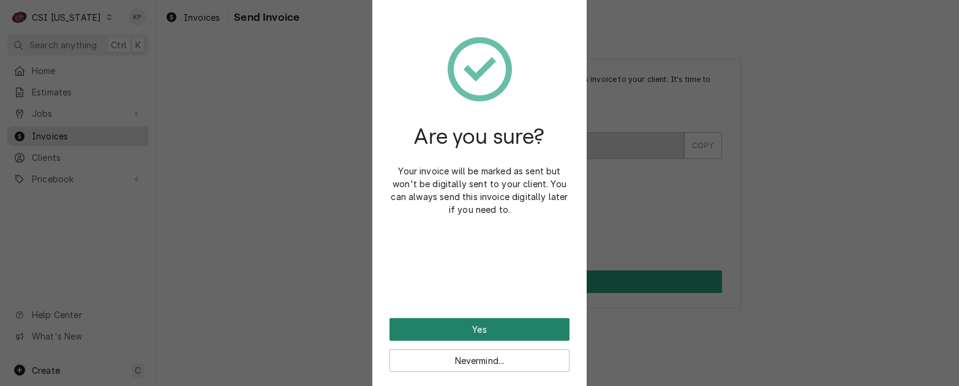
drag, startPoint x: 489, startPoint y: 330, endPoint x: 496, endPoint y: 331, distance: 6.8
click at [488, 330] on button "Yes" at bounding box center [479, 329] width 180 height 23
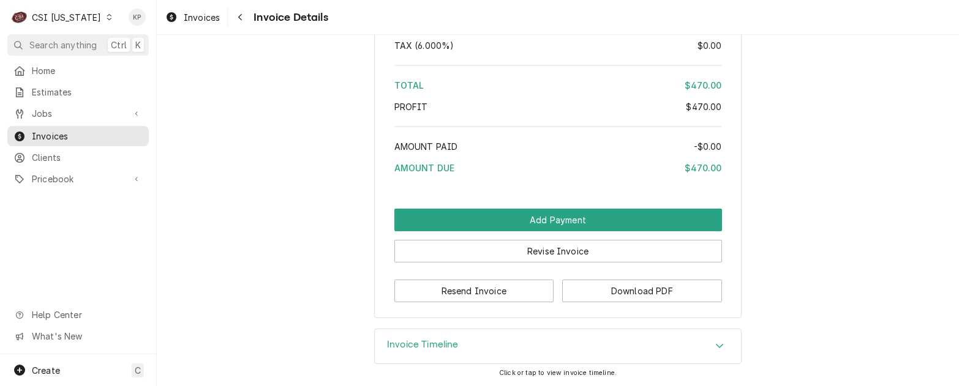
scroll to position [2326, 0]
click at [624, 302] on button "Download PDF" at bounding box center [642, 291] width 160 height 23
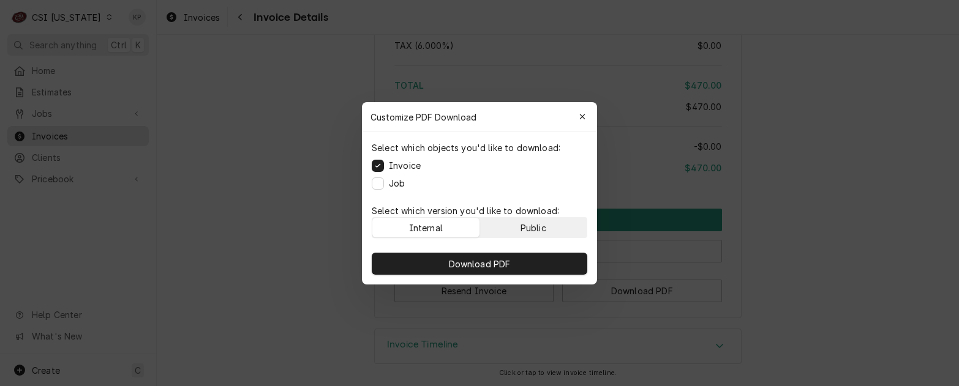
click at [513, 226] on button "Public" at bounding box center [533, 228] width 107 height 20
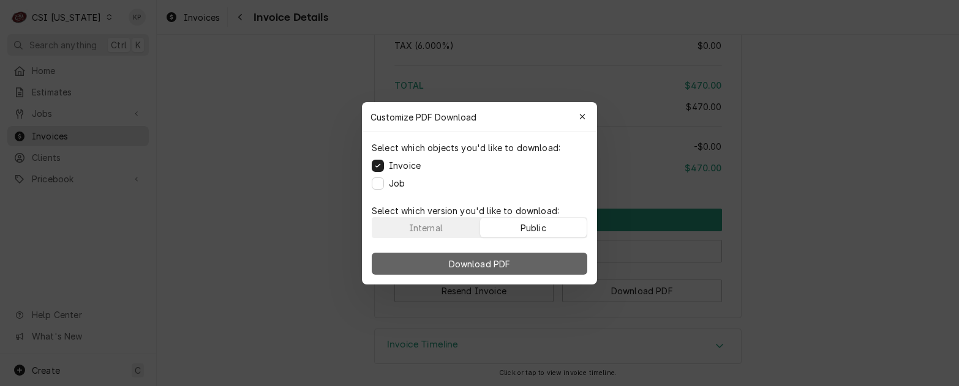
click at [506, 258] on span "Download PDF" at bounding box center [479, 263] width 67 height 13
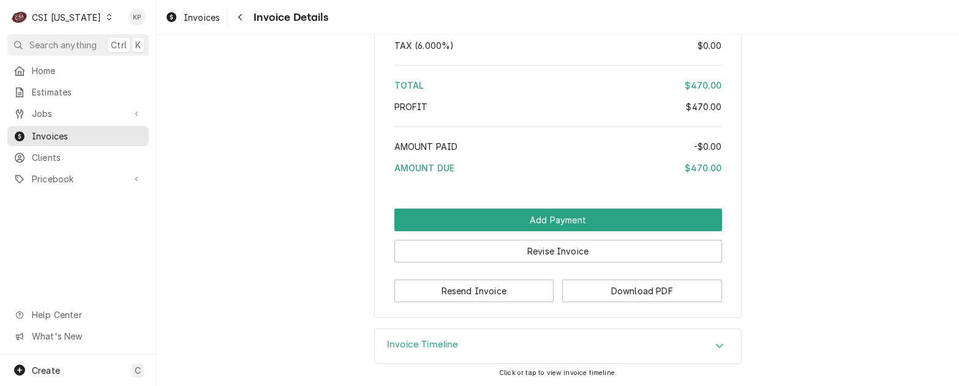
click at [897, 34] on div "Invoices Invoice Details" at bounding box center [558, 17] width 802 height 34
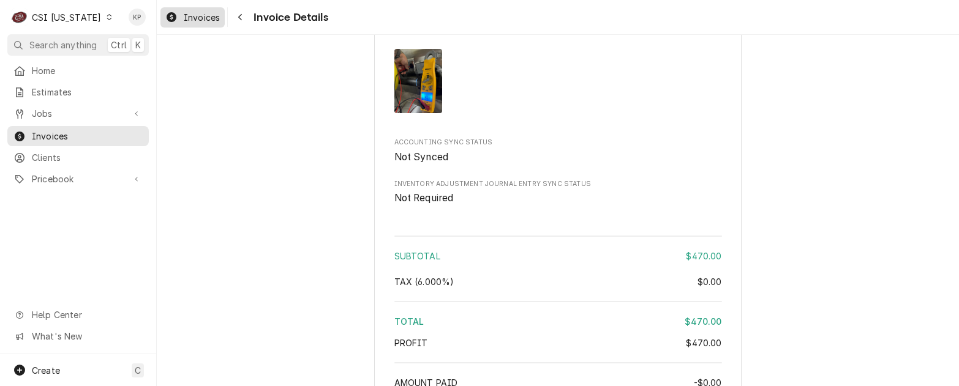
drag, startPoint x: 208, startPoint y: 20, endPoint x: 223, endPoint y: 22, distance: 14.9
click at [208, 19] on span "Invoices" at bounding box center [202, 17] width 36 height 13
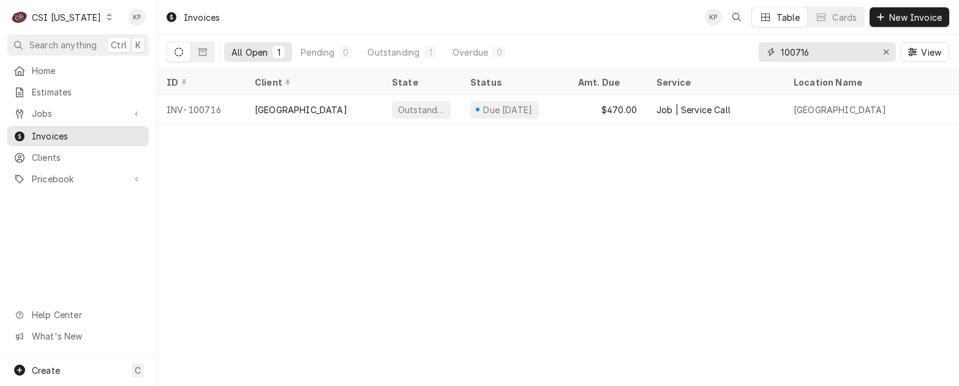
click at [888, 54] on icon "Erase input" at bounding box center [886, 52] width 7 height 9
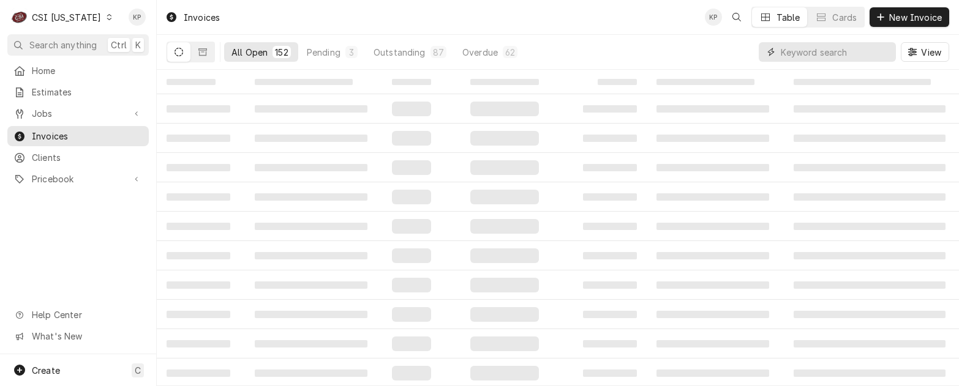
click at [826, 50] on input "Dynamic Content Wrapper" at bounding box center [834, 52] width 109 height 20
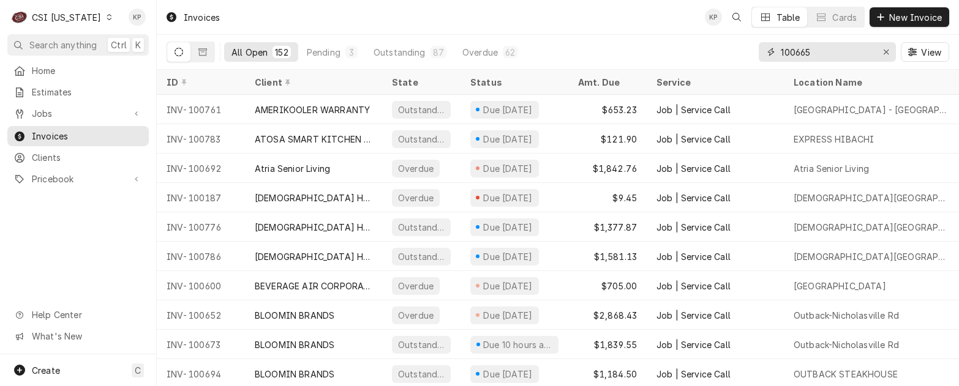
type input "100665"
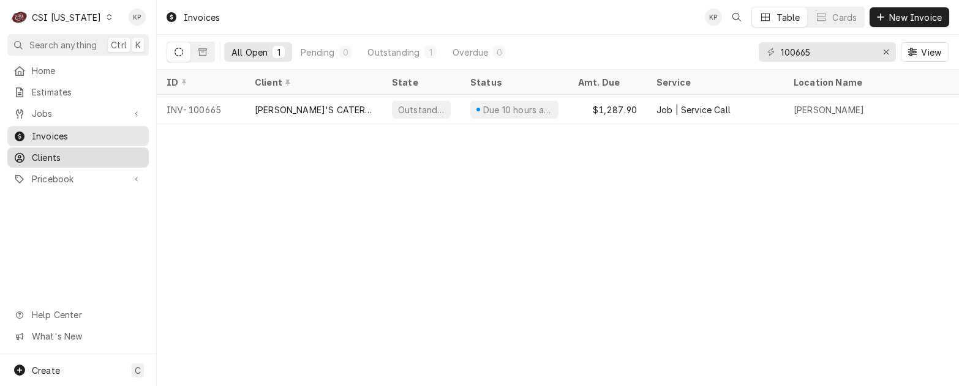
drag, startPoint x: 51, startPoint y: 151, endPoint x: 69, endPoint y: 152, distance: 18.4
click at [51, 151] on span "Clients" at bounding box center [87, 157] width 111 height 13
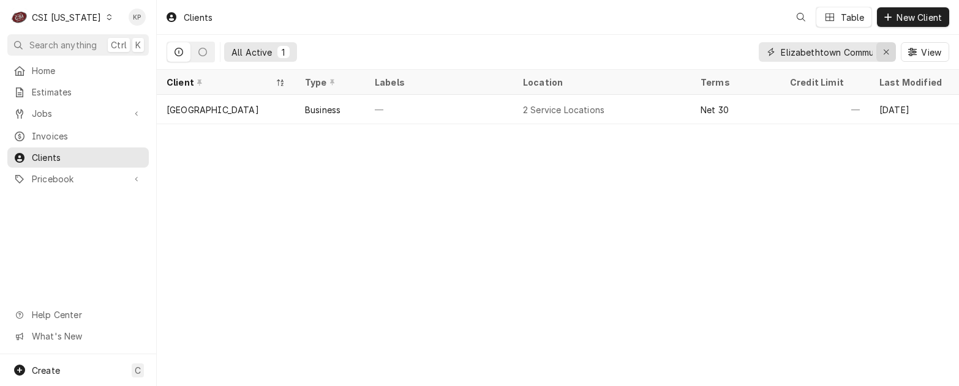
click at [885, 53] on icon "Erase input" at bounding box center [886, 52] width 7 height 9
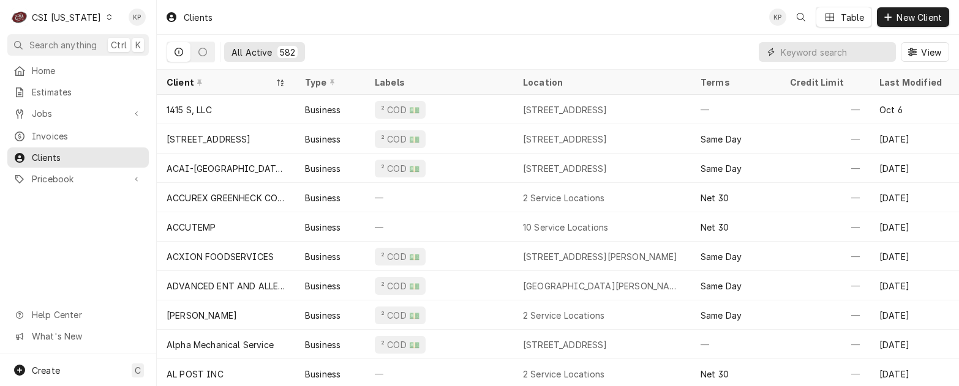
paste input "COMMONWEALTH CRAFT AND ICE"
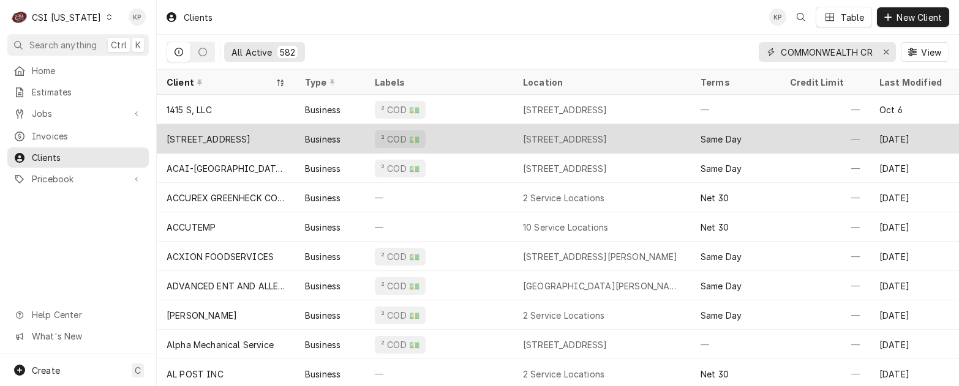
scroll to position [0, 58]
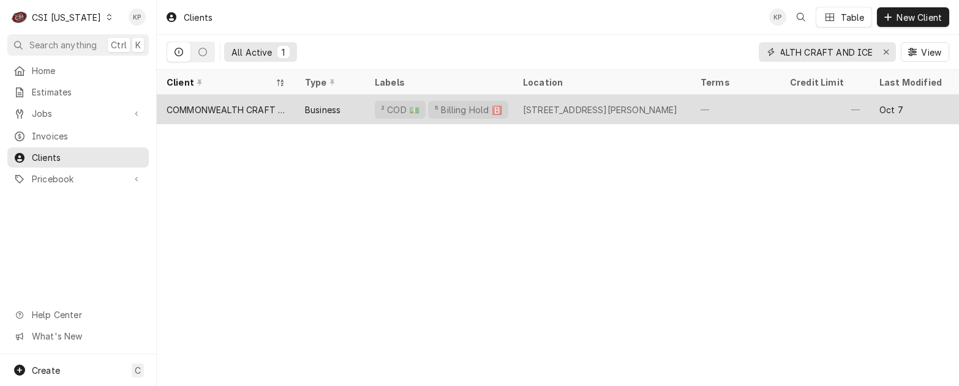
type input "COMMONWEALTH CRAFT AND ICE"
click at [192, 107] on div "COMMONWEALTH CRAFT AND ICE" at bounding box center [226, 109] width 119 height 13
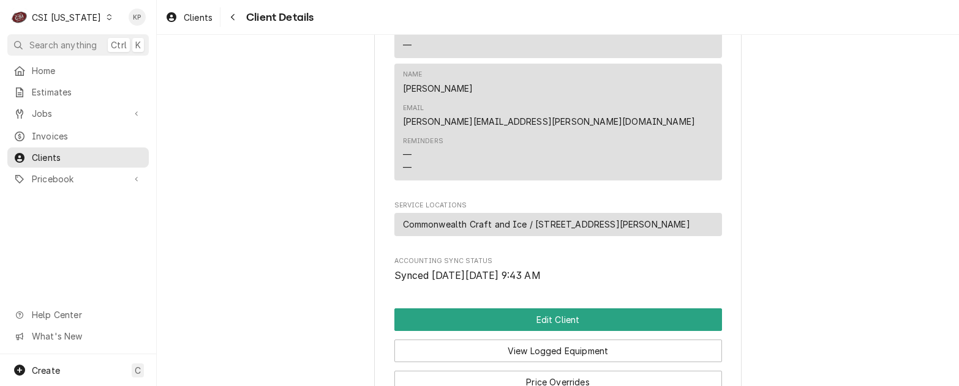
scroll to position [472, 0]
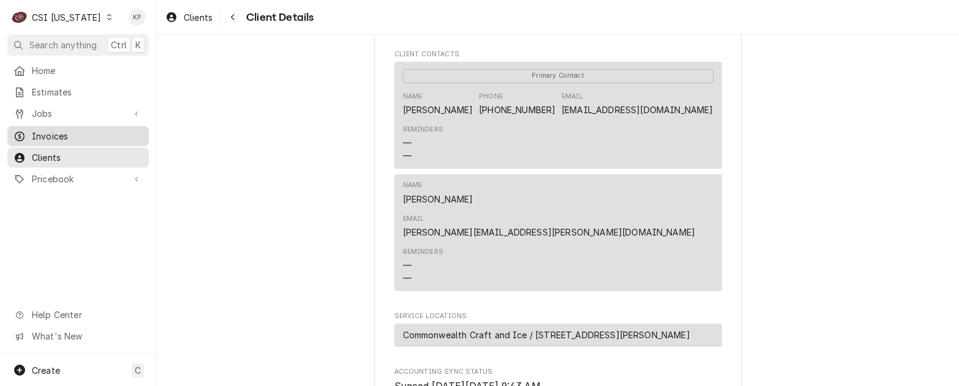
click at [41, 130] on span "Invoices" at bounding box center [87, 136] width 111 height 13
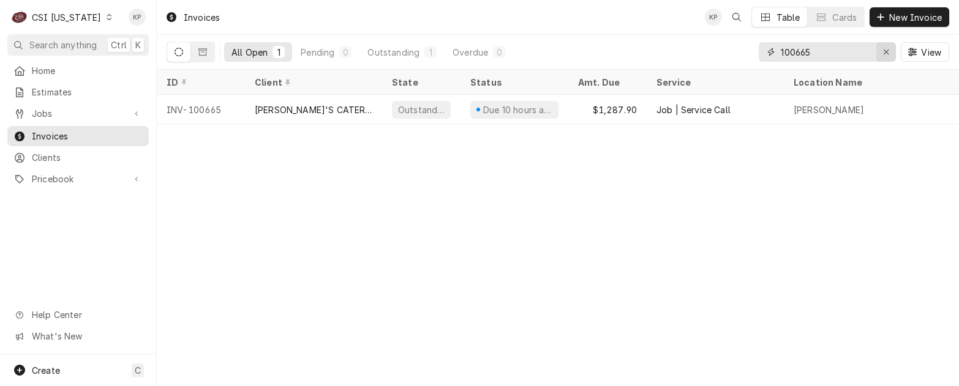
click at [885, 51] on icon "Erase input" at bounding box center [886, 52] width 7 height 9
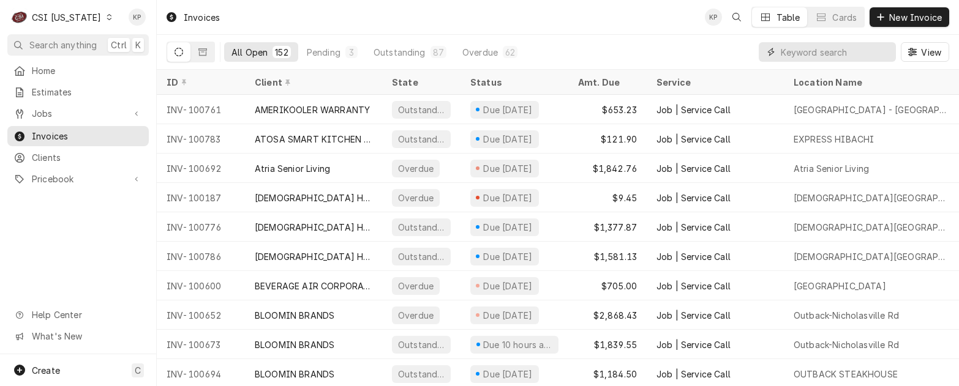
click at [793, 54] on input "Dynamic Content Wrapper" at bounding box center [834, 52] width 109 height 20
type input "4"
type input "100764"
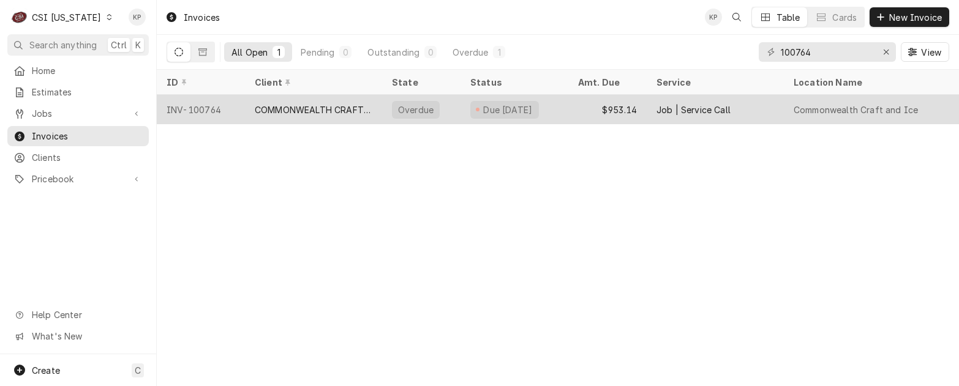
click at [203, 111] on div "INV-100764" at bounding box center [201, 109] width 88 height 29
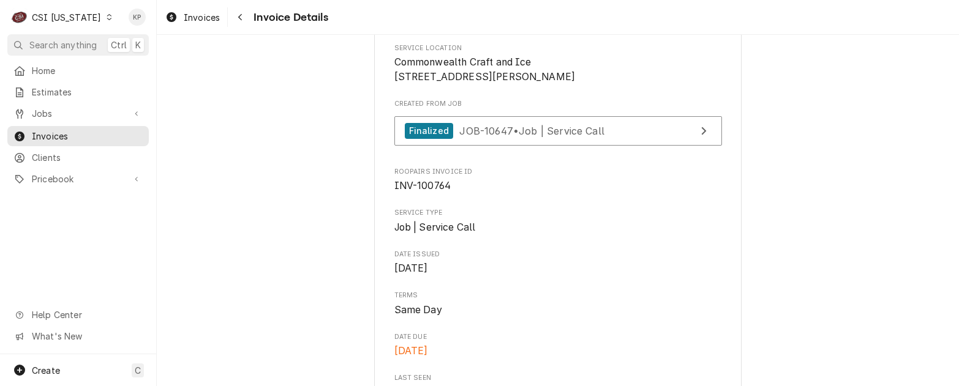
scroll to position [306, 0]
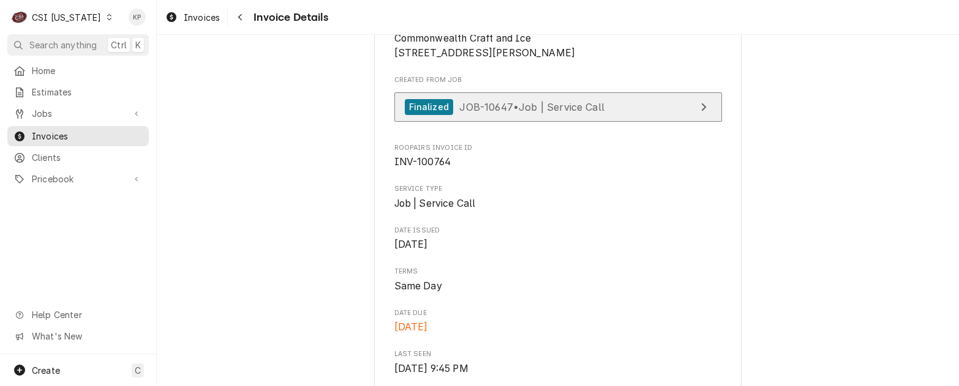
click at [436, 116] on div "Finalized" at bounding box center [429, 107] width 48 height 17
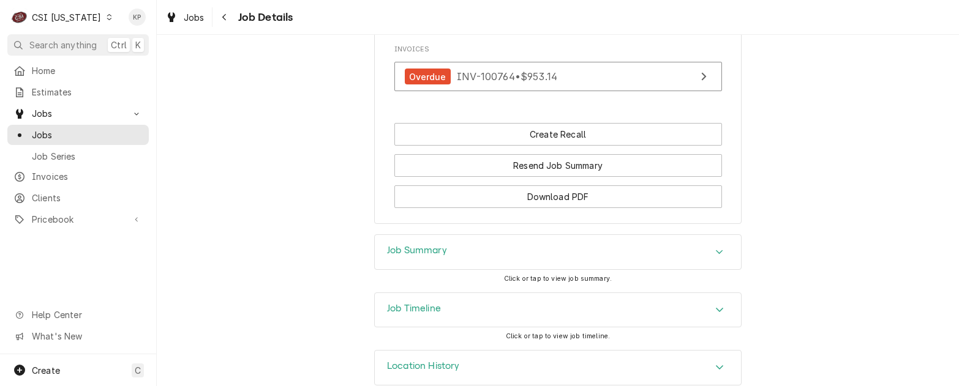
scroll to position [918, 0]
click at [715, 256] on icon "Accordion Header" at bounding box center [719, 252] width 9 height 10
